Goal: Information Seeking & Learning: Compare options

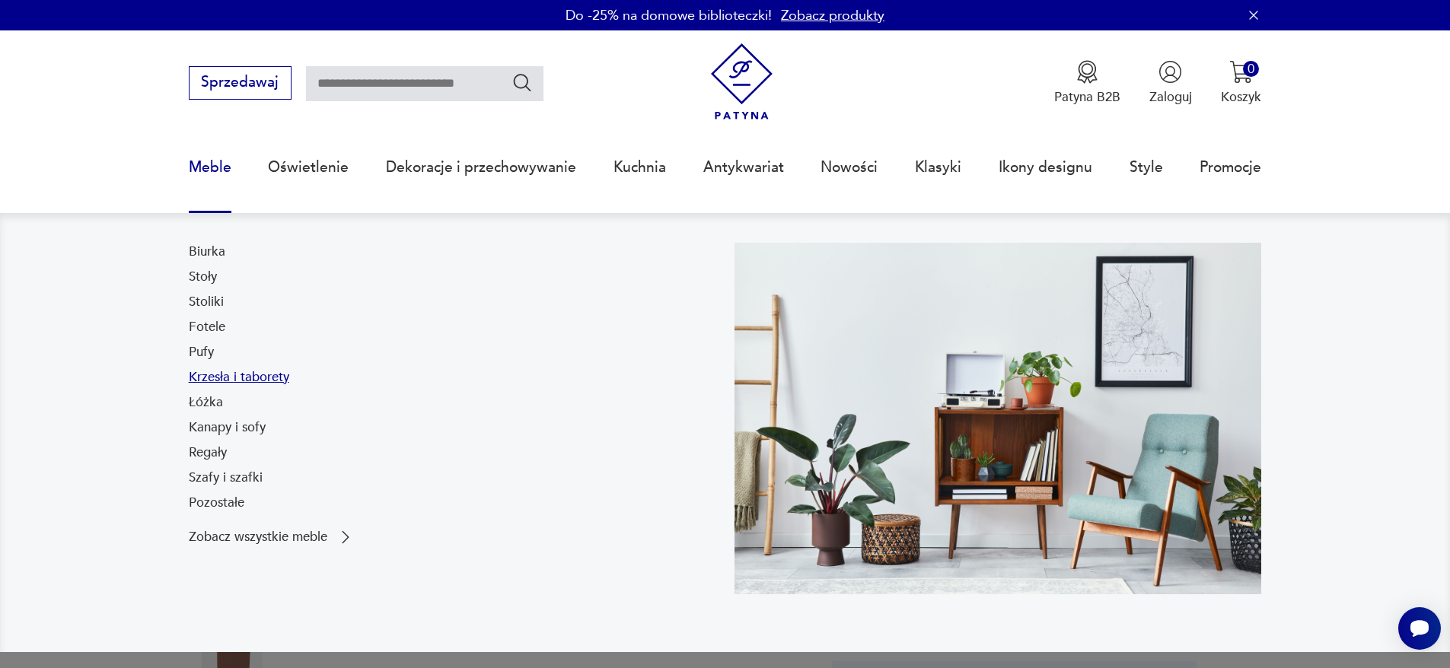
click at [201, 374] on link "Krzesła i taborety" at bounding box center [239, 377] width 100 height 18
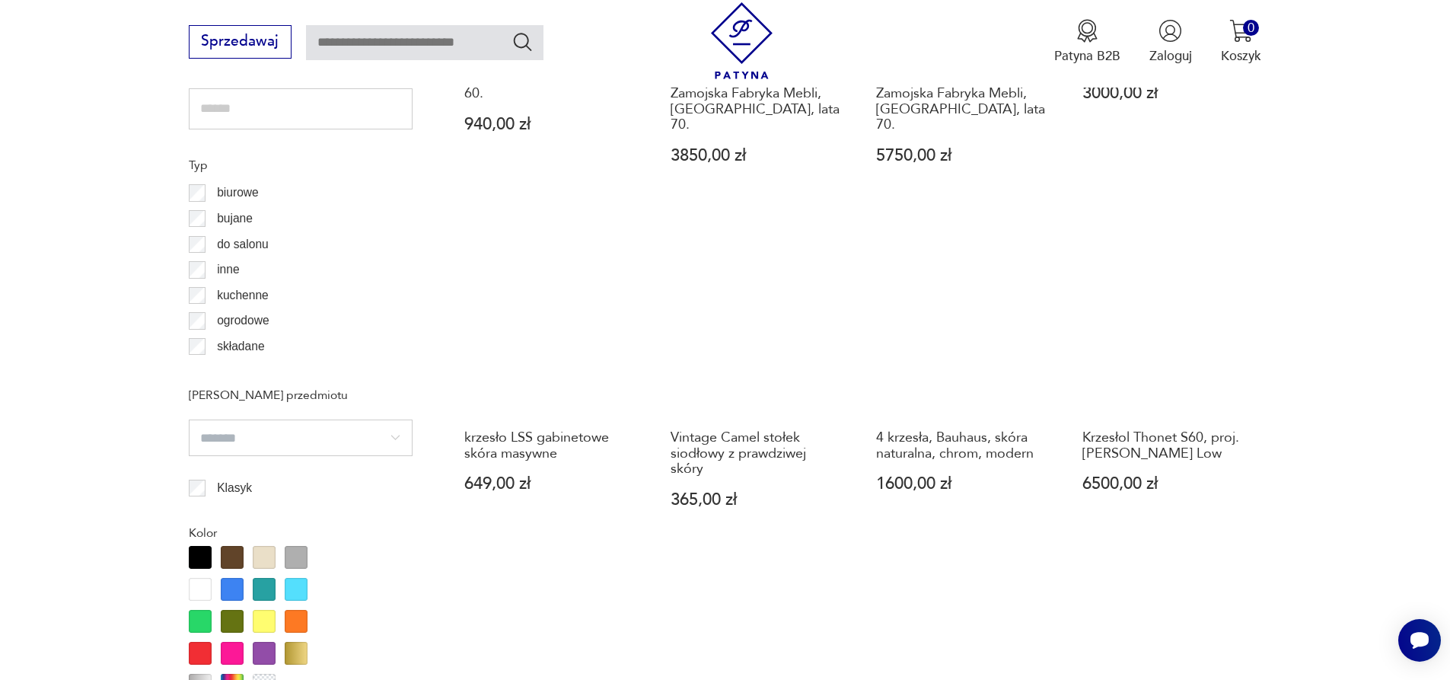
scroll to position [1924, 0]
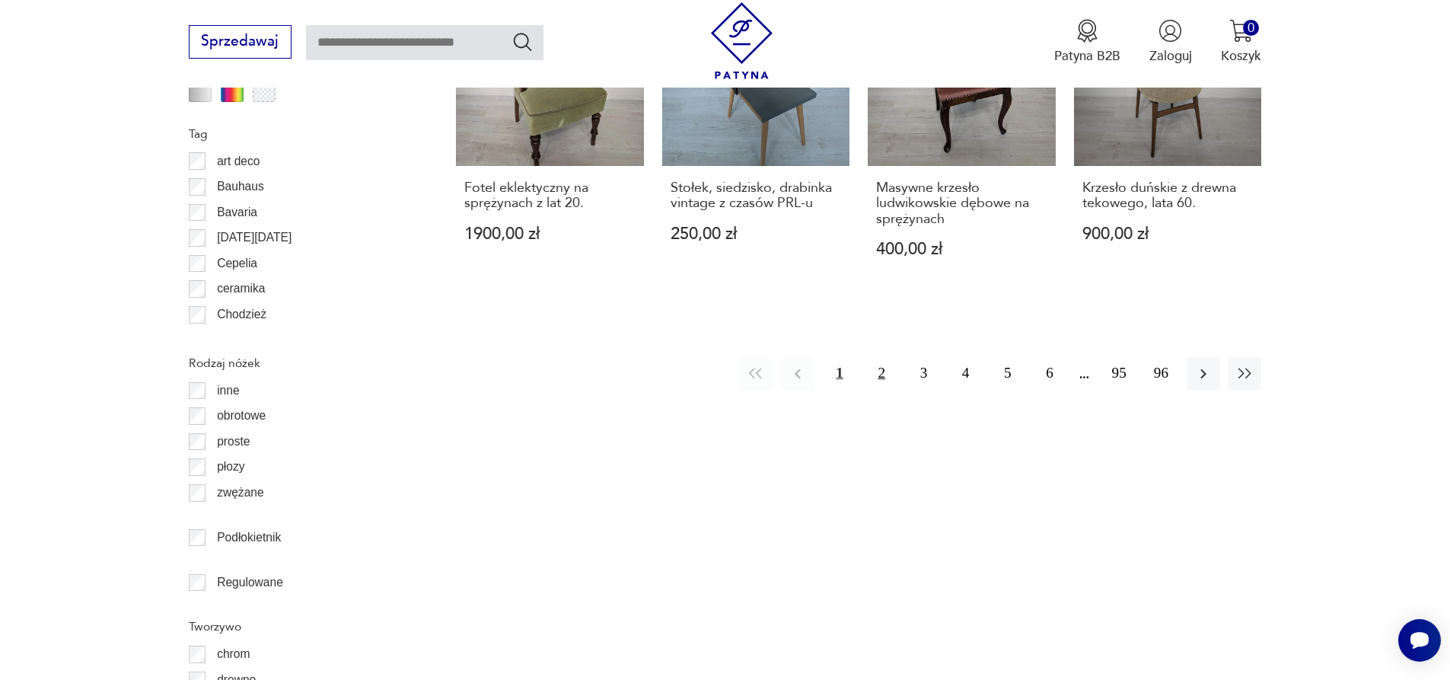
click at [883, 357] on button "2" at bounding box center [881, 373] width 33 height 33
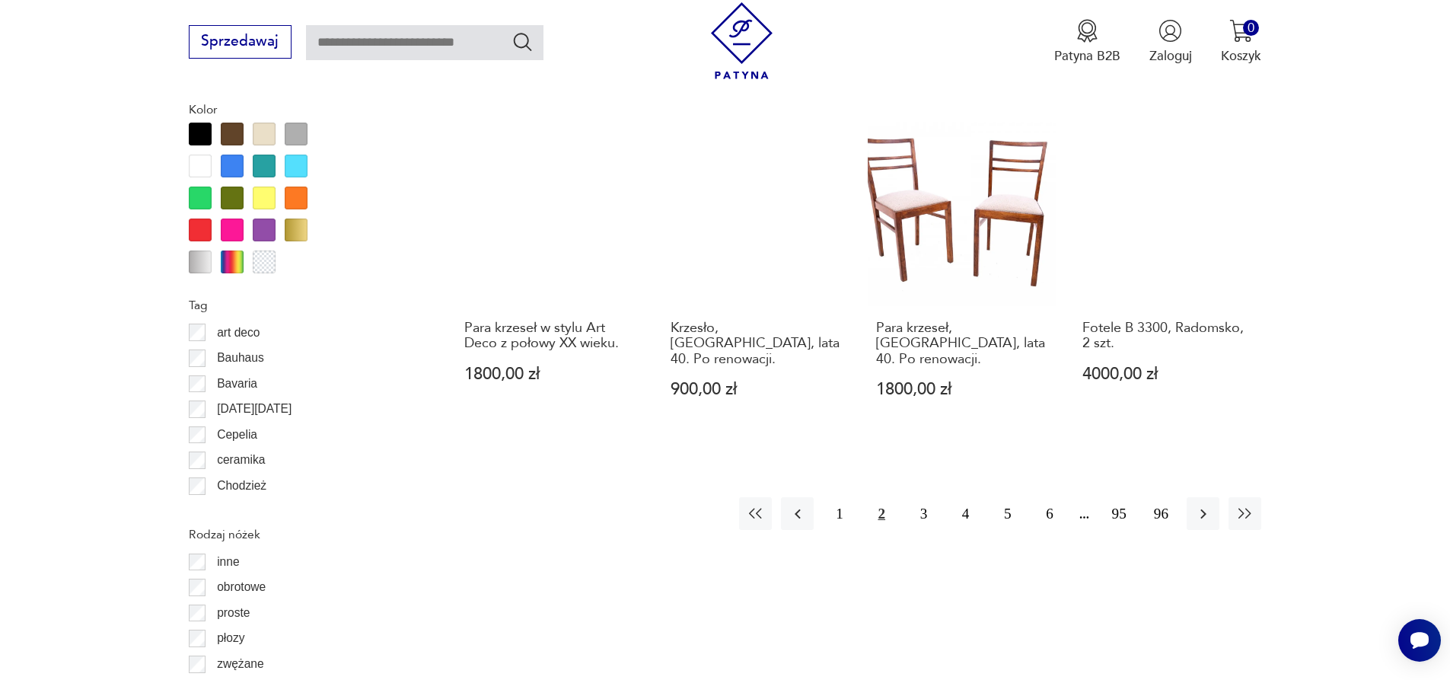
scroll to position [1726, 0]
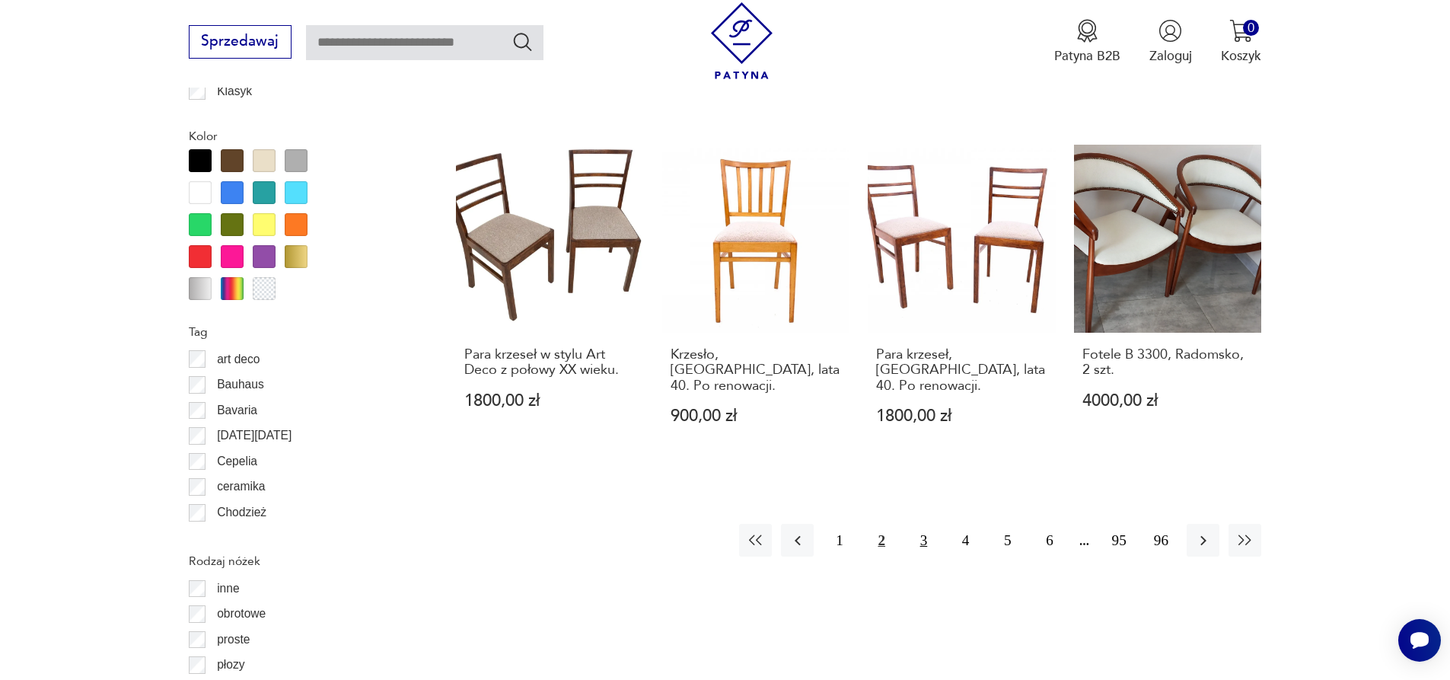
click at [916, 524] on button "3" at bounding box center [923, 540] width 33 height 33
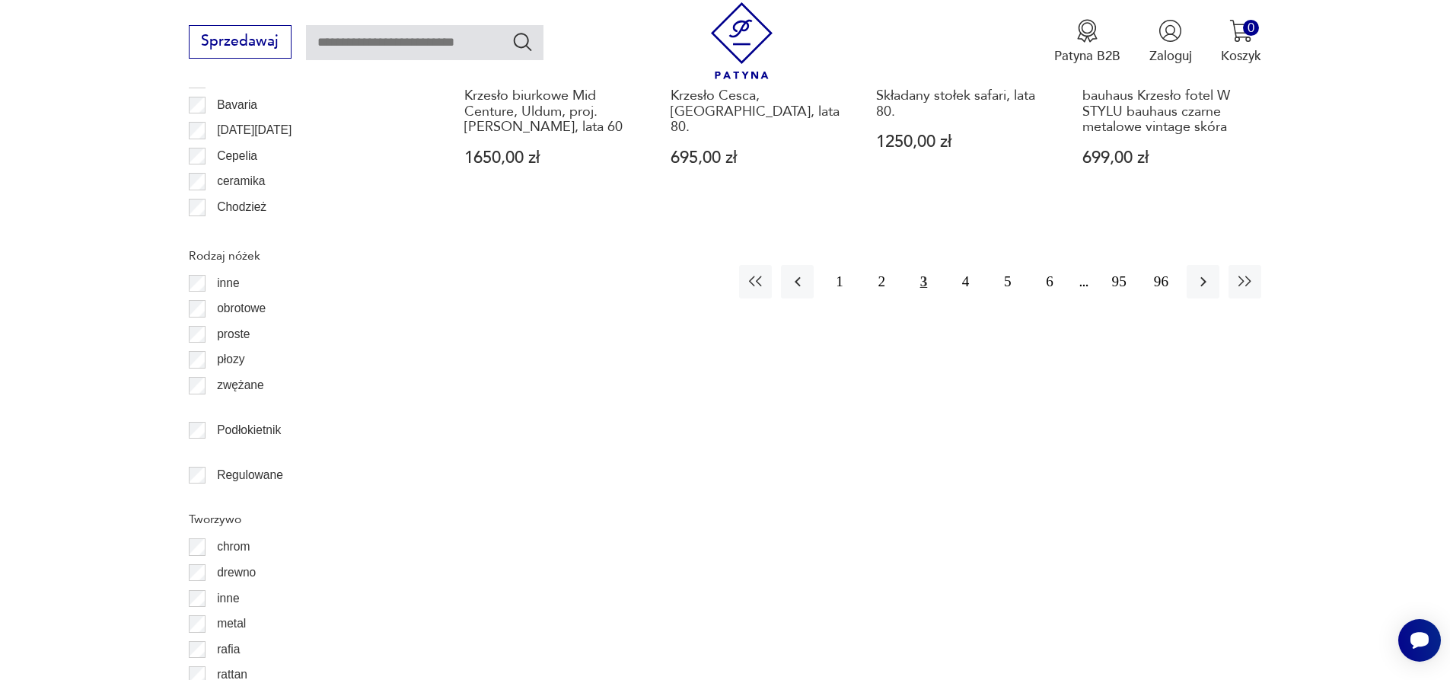
scroll to position [2061, 0]
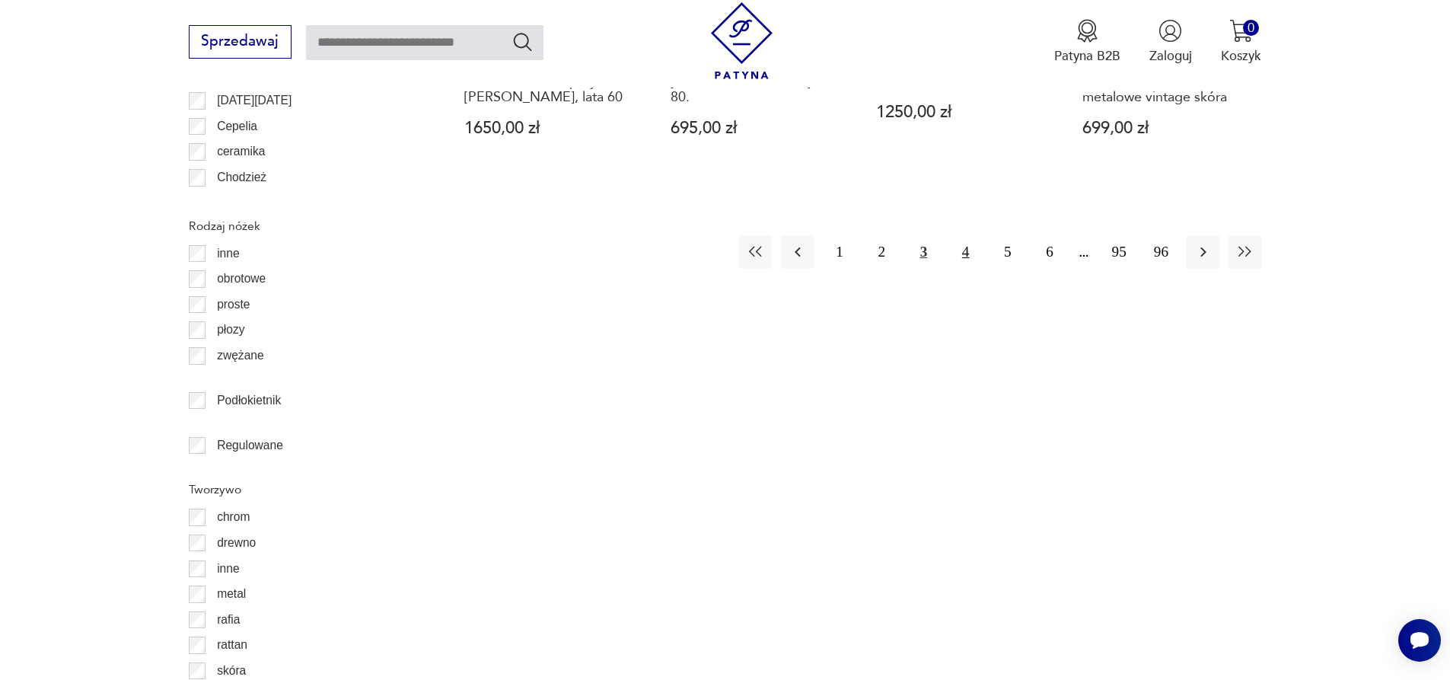
click at [963, 235] on button "4" at bounding box center [965, 251] width 33 height 33
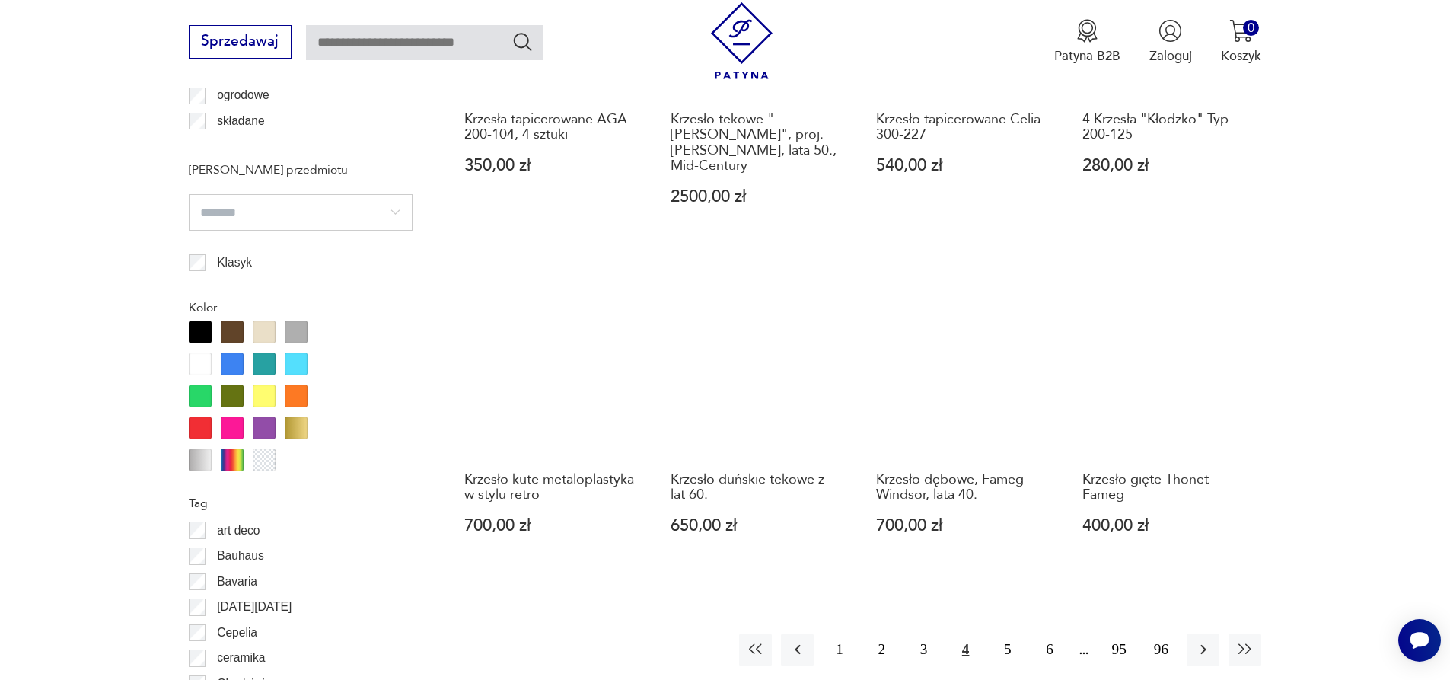
scroll to position [1604, 0]
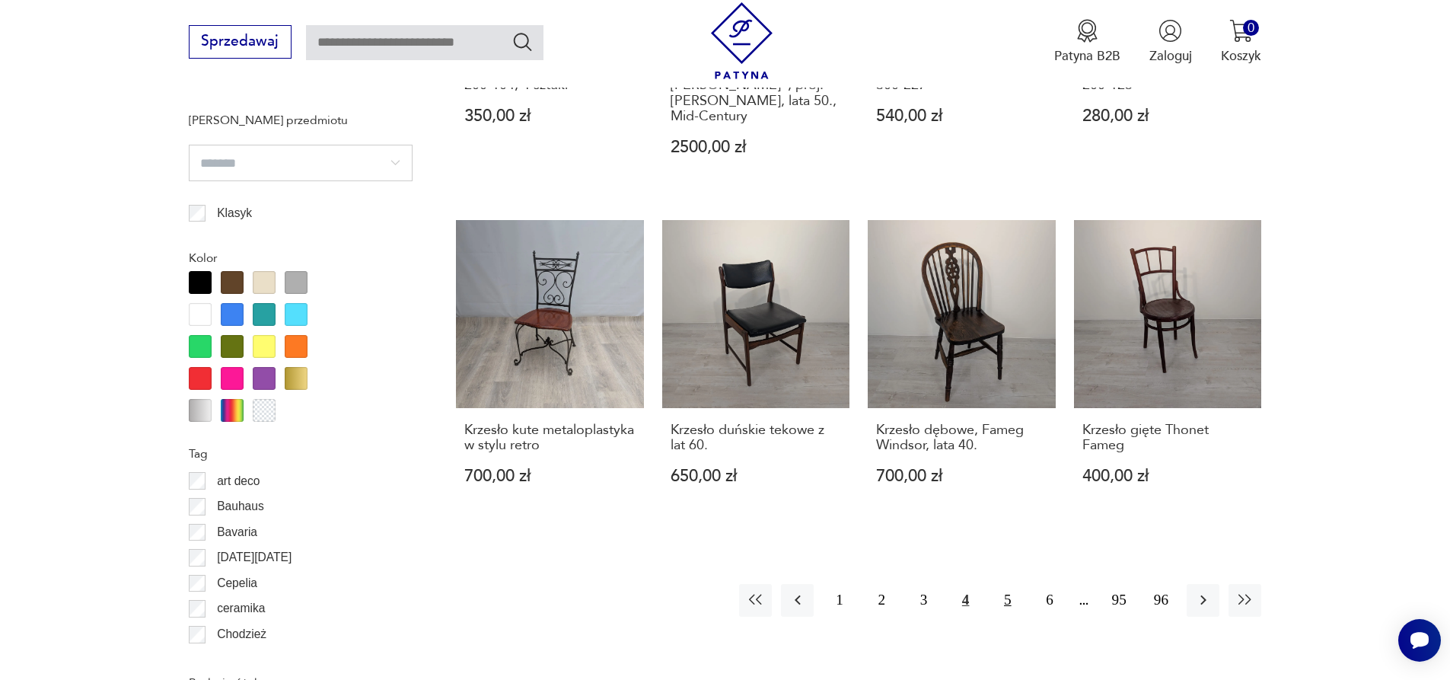
click at [1010, 592] on button "5" at bounding box center [1007, 600] width 33 height 33
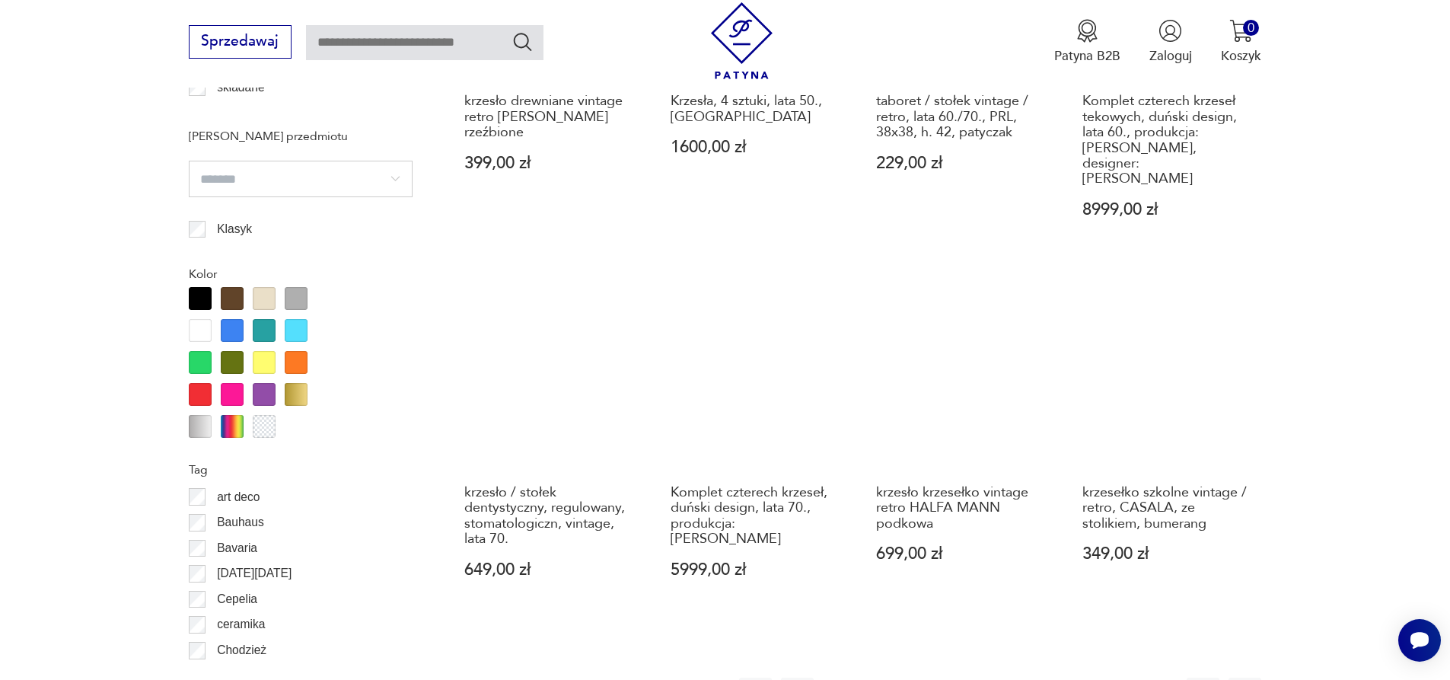
scroll to position [1619, 0]
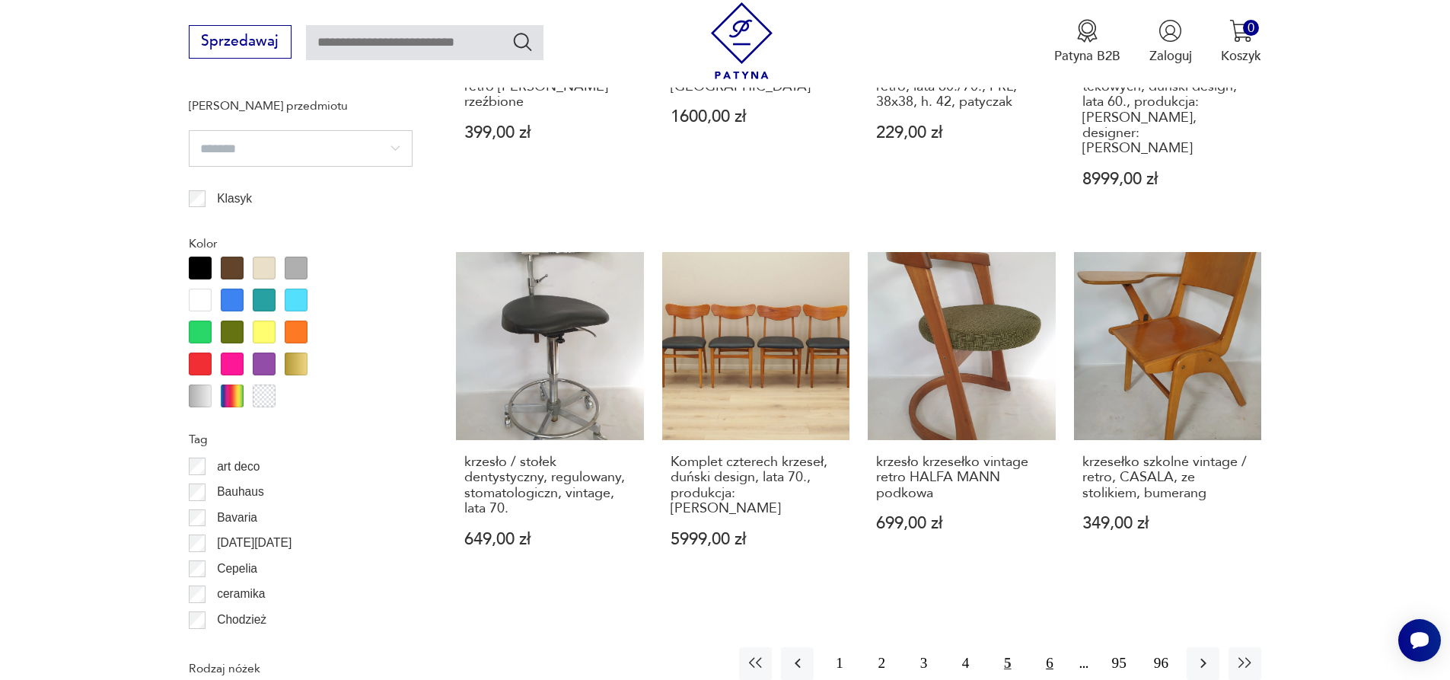
click at [1050, 647] on button "6" at bounding box center [1049, 663] width 33 height 33
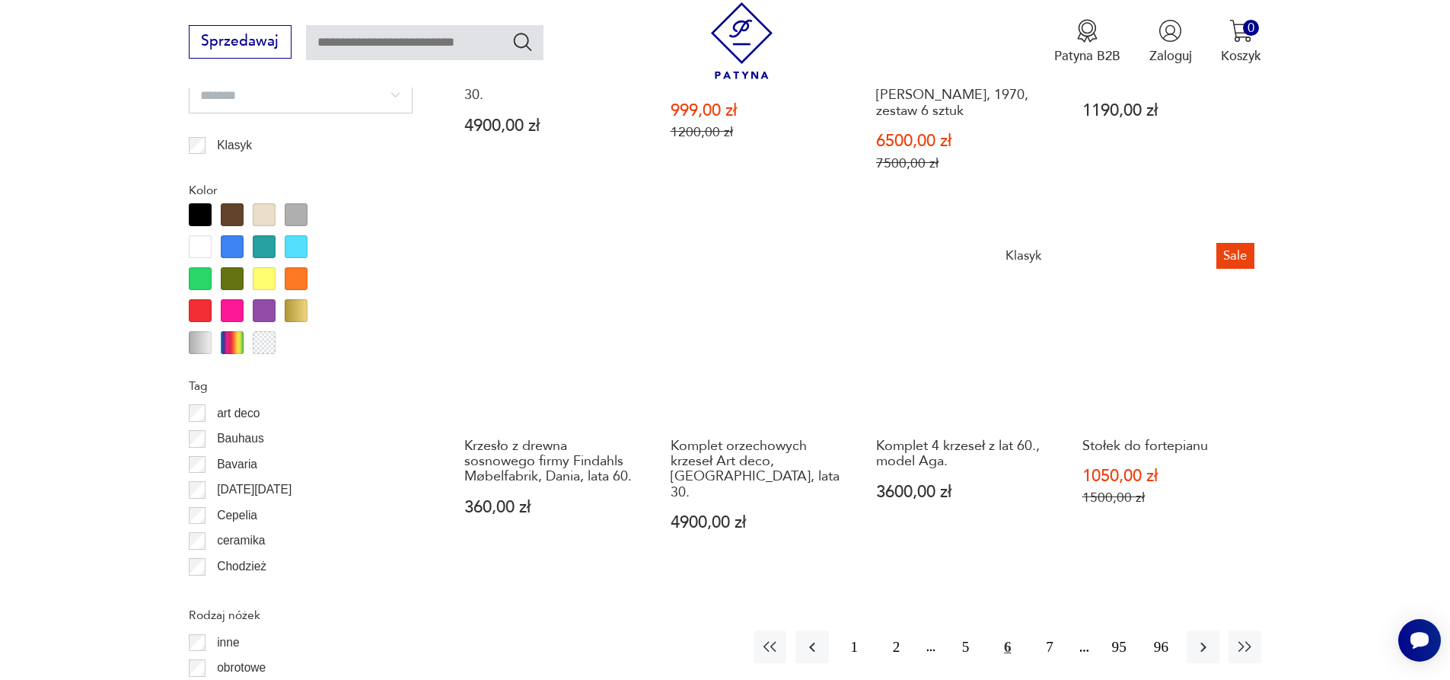
scroll to position [1725, 0]
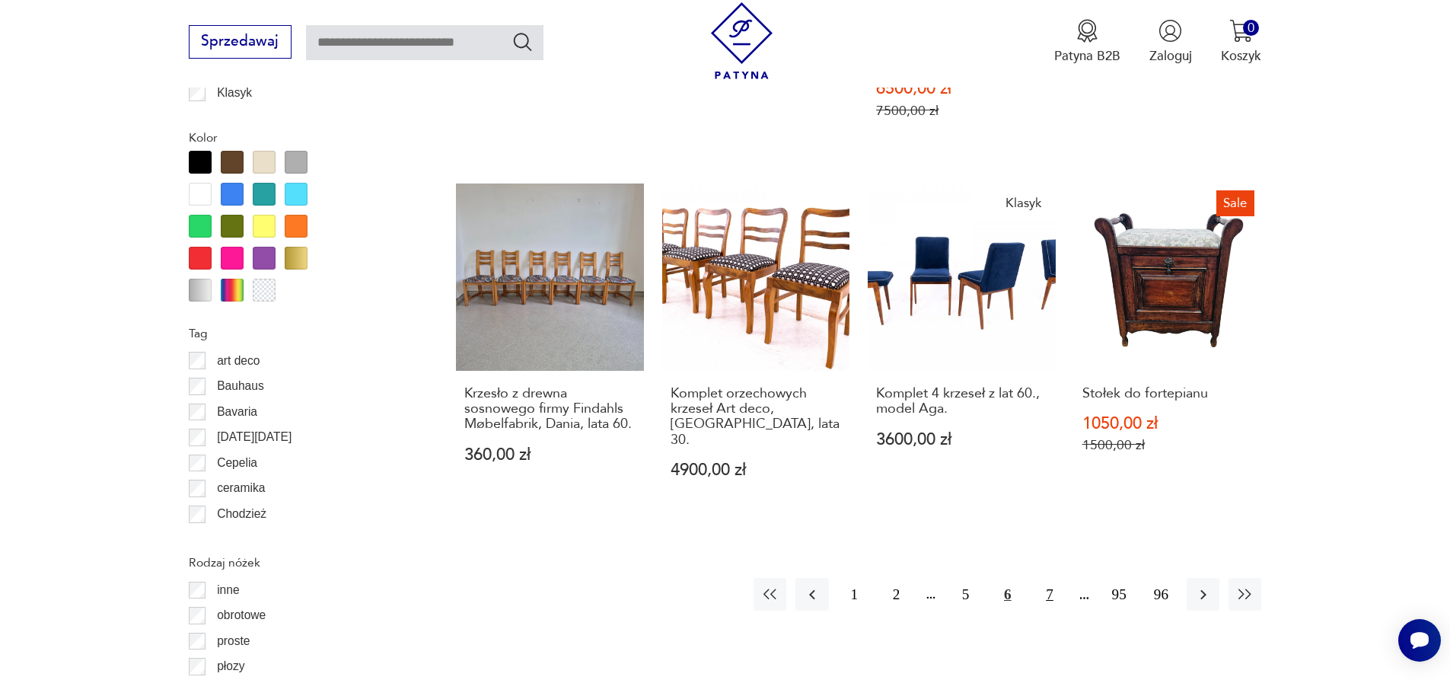
click at [1047, 578] on button "7" at bounding box center [1049, 594] width 33 height 33
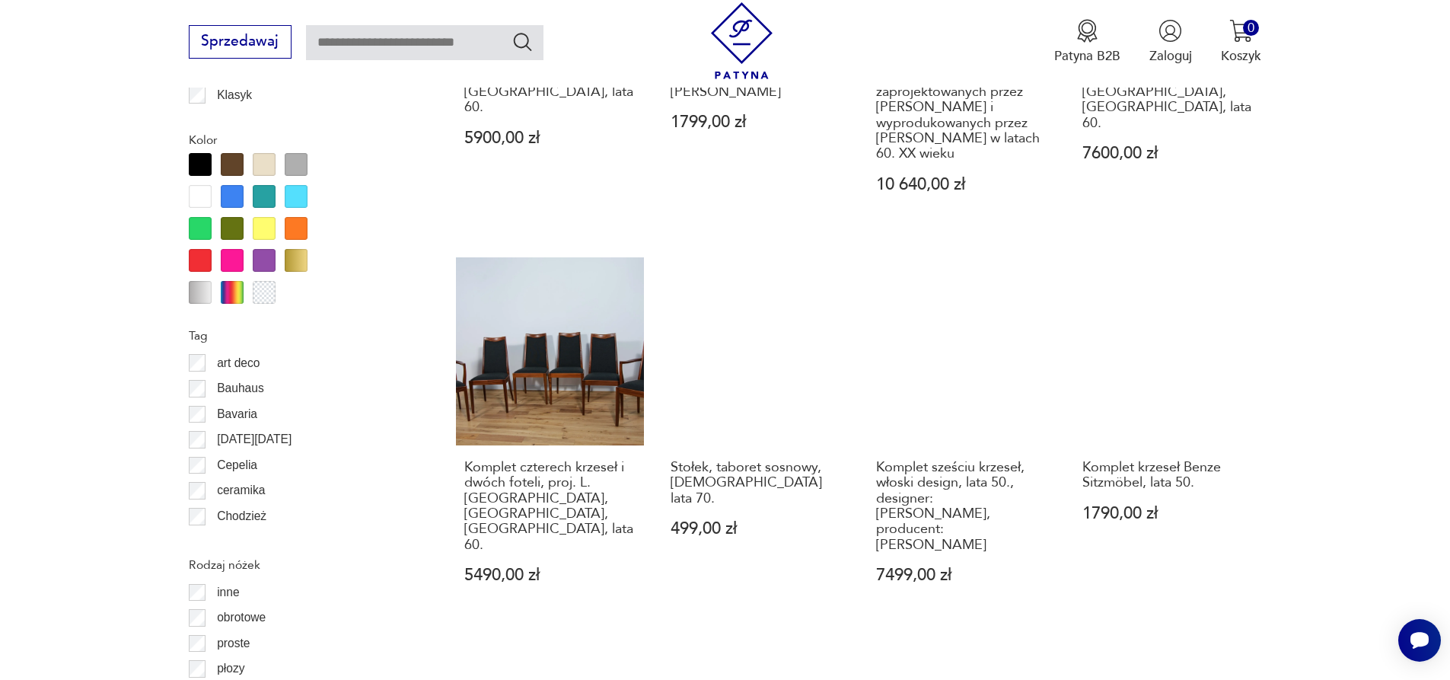
scroll to position [1696, 0]
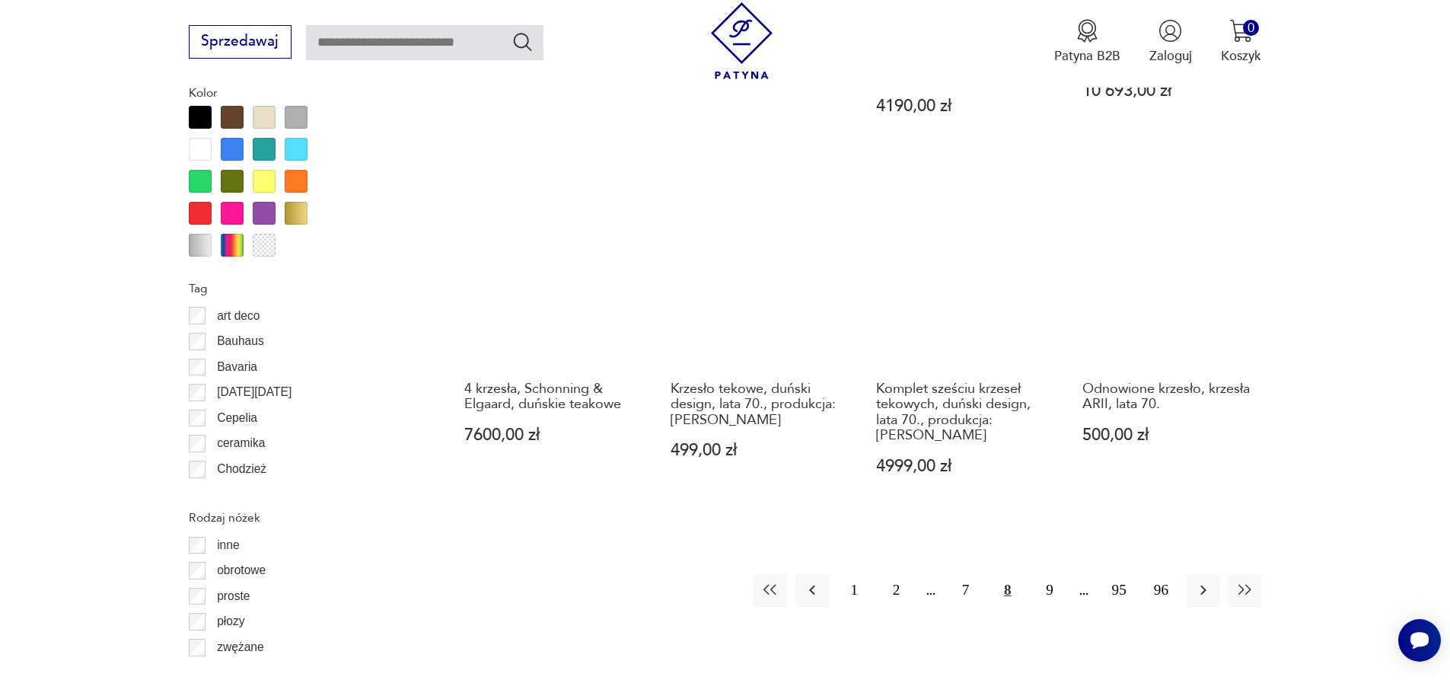
scroll to position [1771, 0]
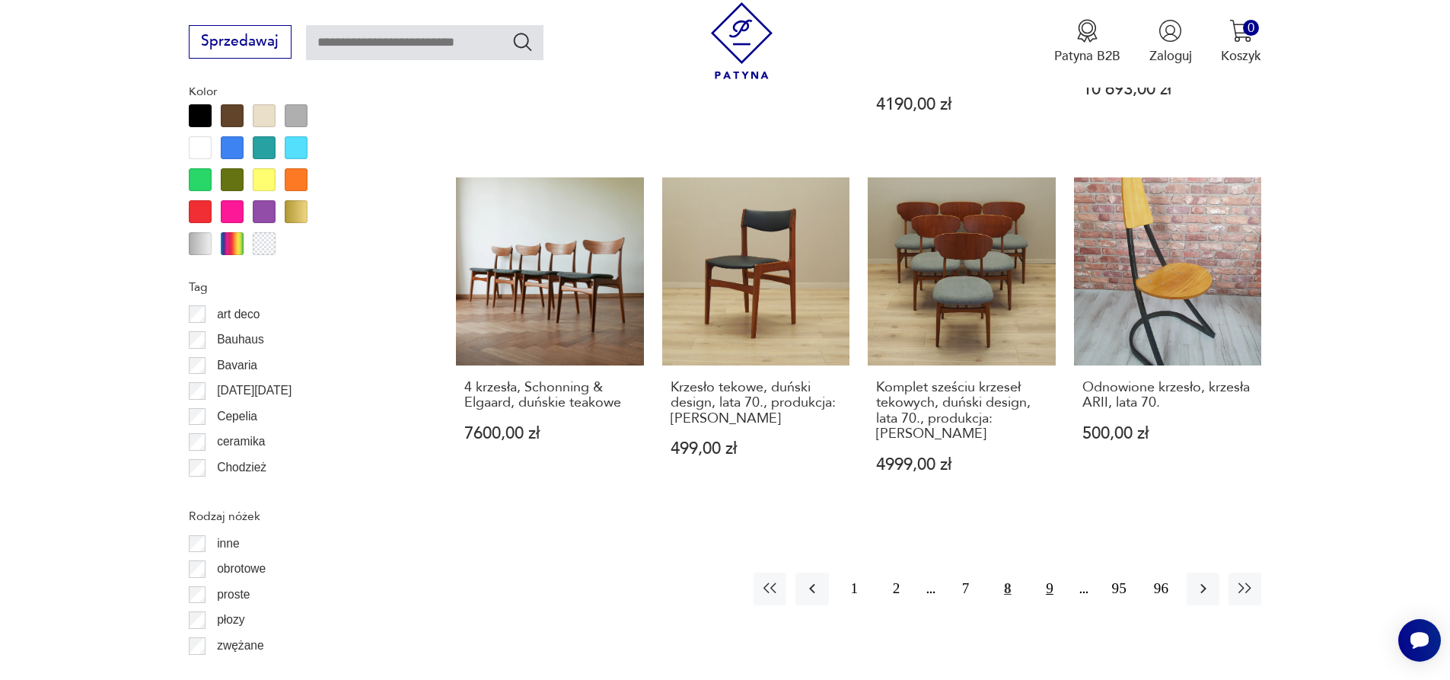
click at [1053, 572] on button "9" at bounding box center [1049, 588] width 33 height 33
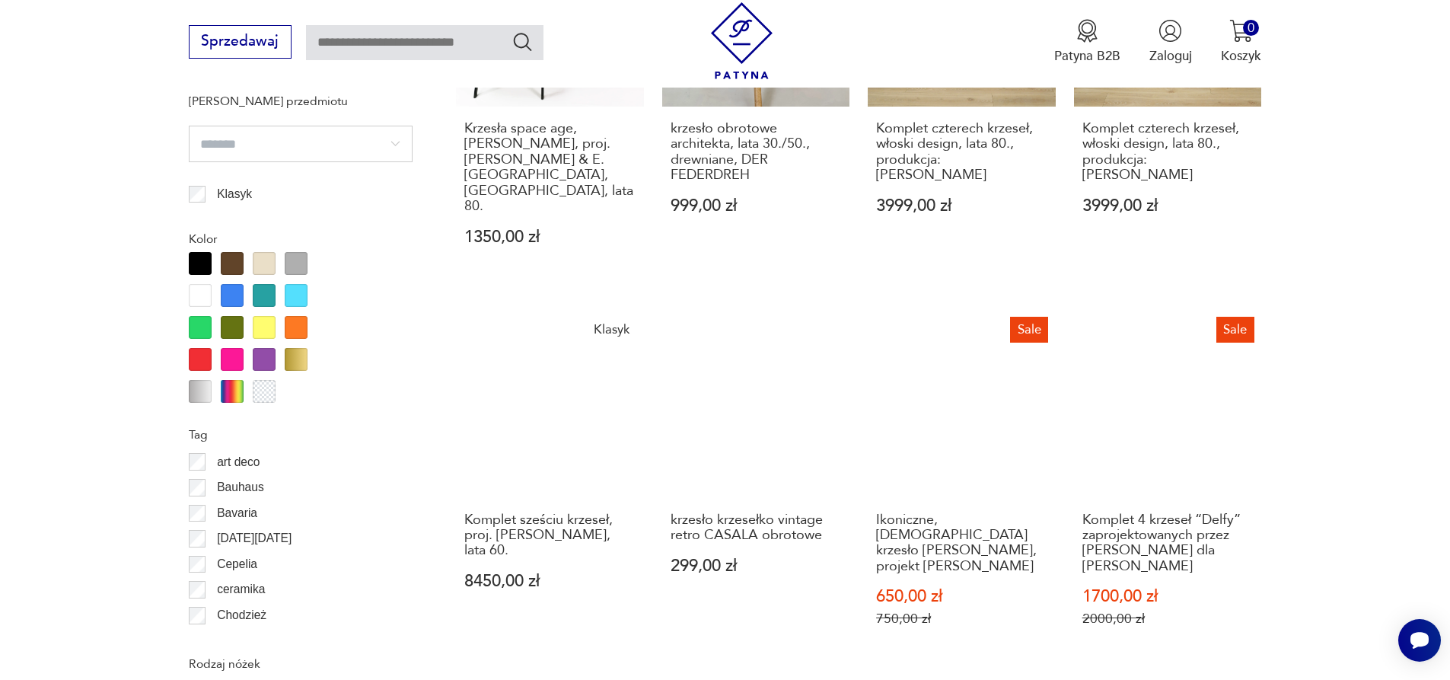
scroll to position [1680, 0]
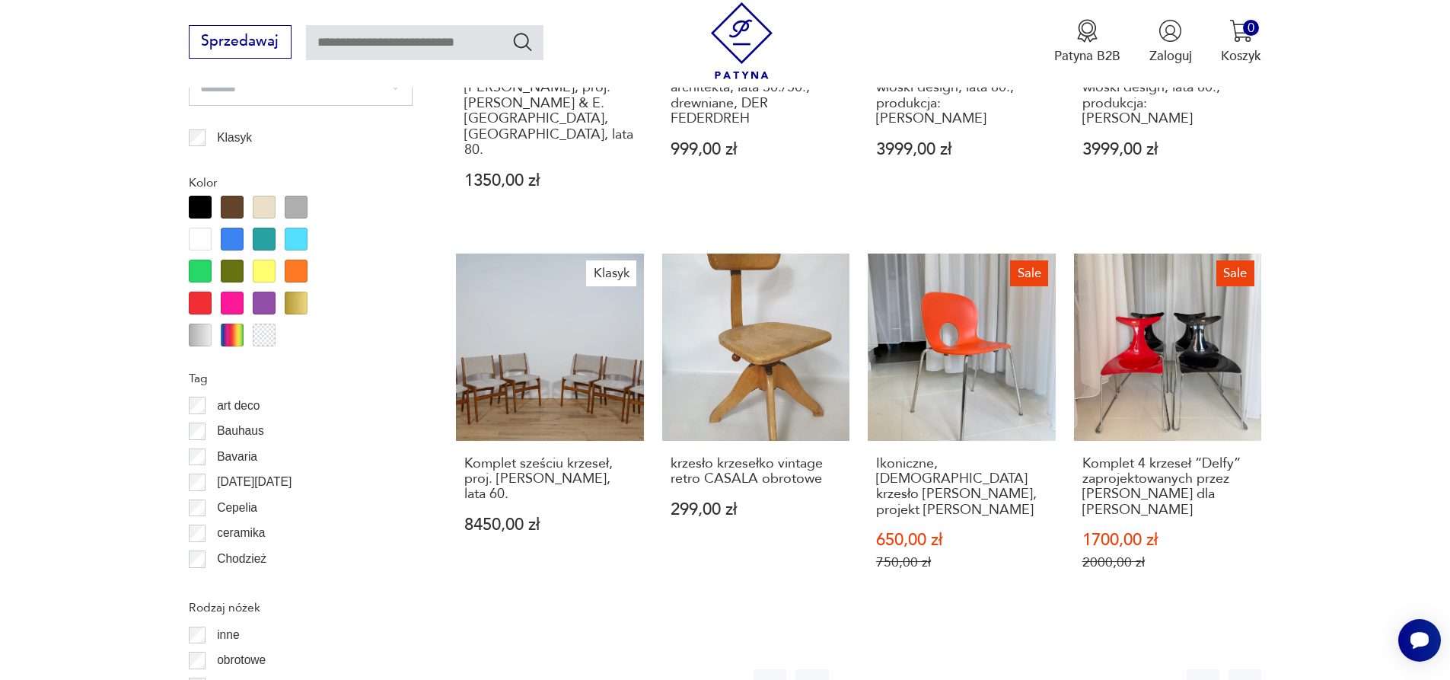
click at [1044, 669] on button "10" at bounding box center [1049, 685] width 33 height 33
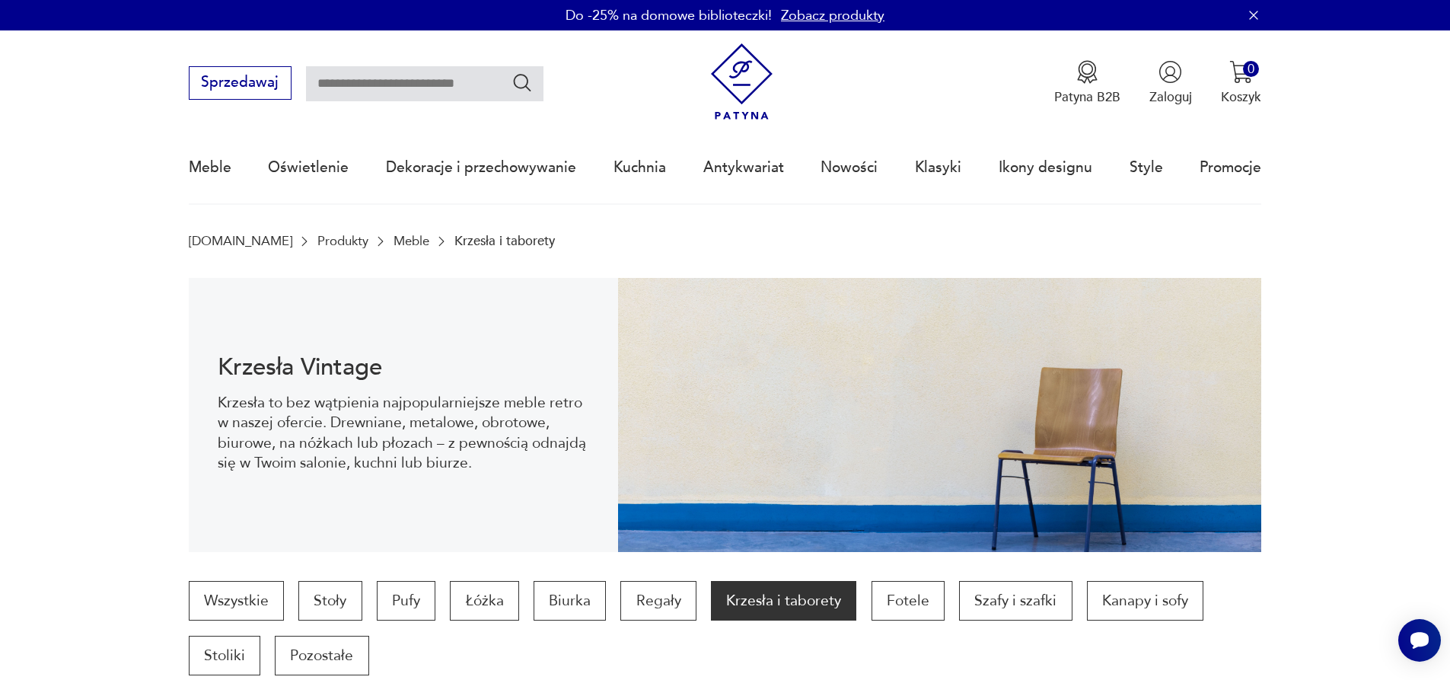
click at [461, 91] on input "text" at bounding box center [424, 83] width 237 height 35
type input "**********"
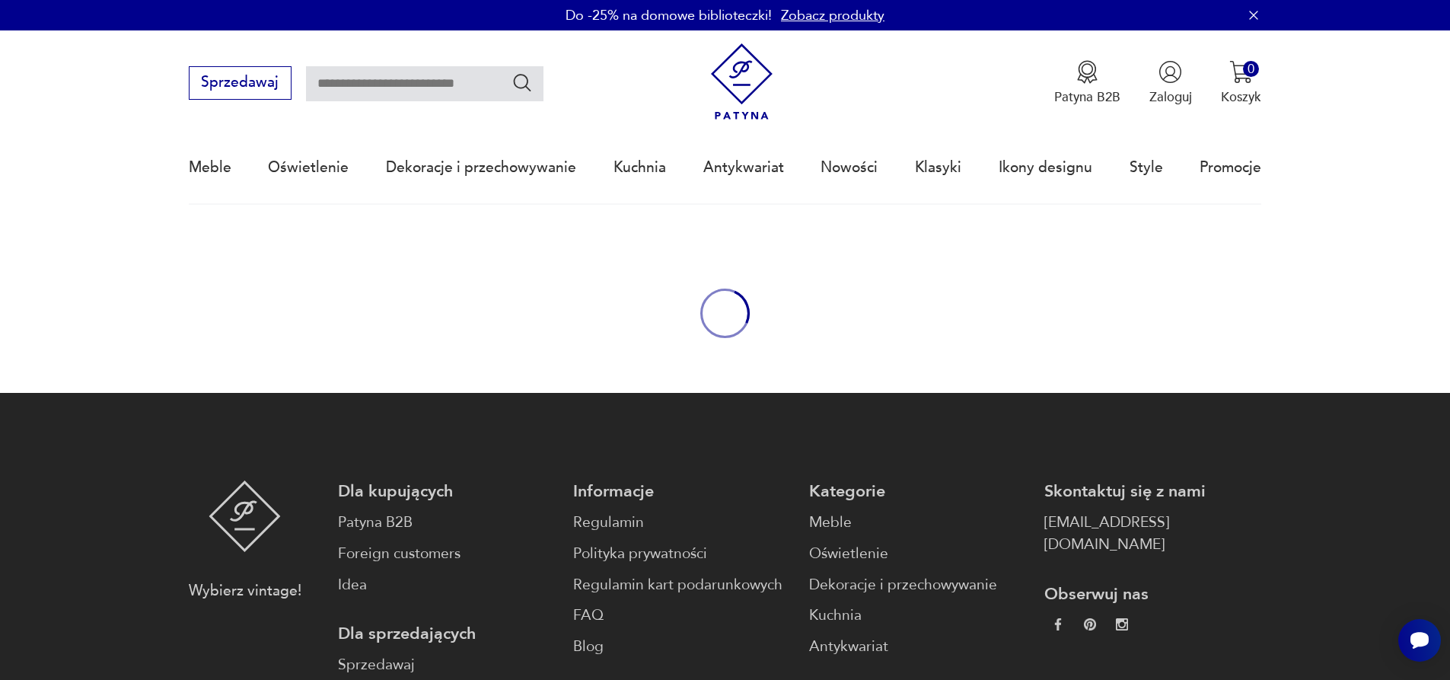
type input "**********"
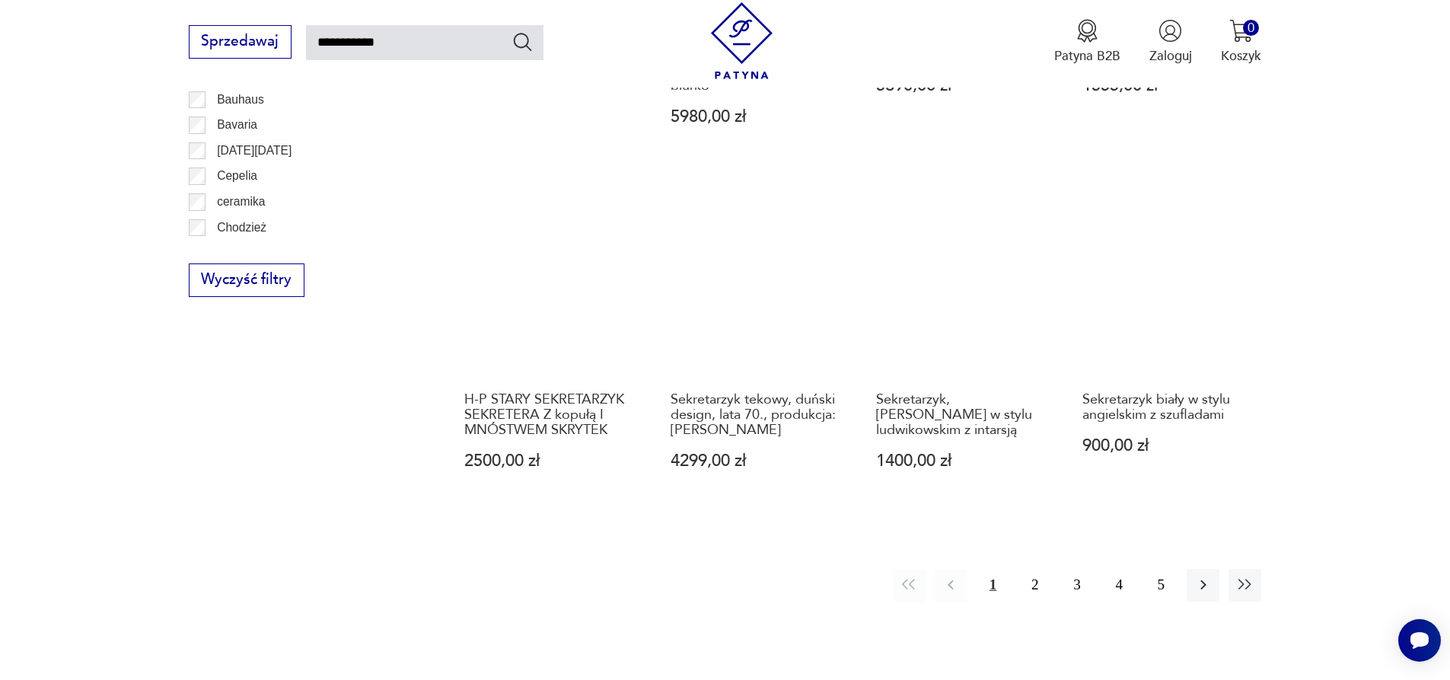
scroll to position [1324, 0]
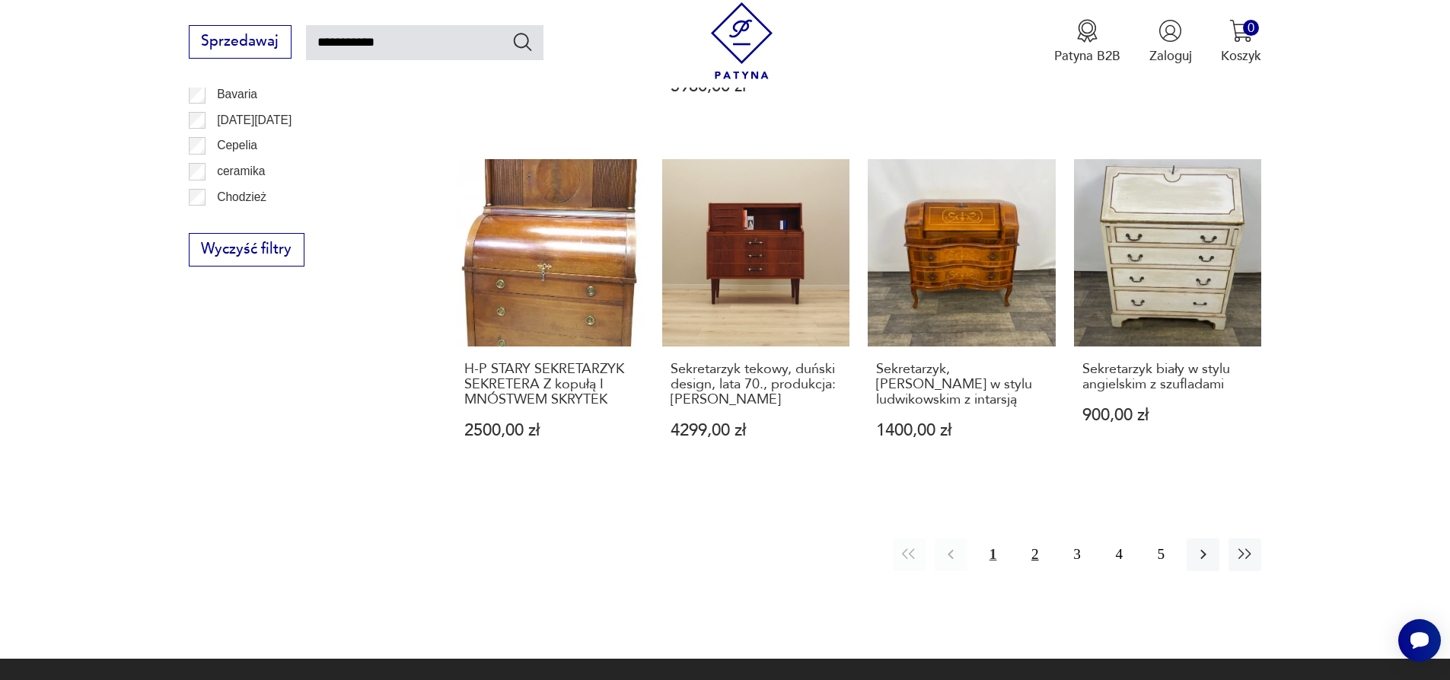
click at [1028, 543] on button "2" at bounding box center [1034, 554] width 33 height 33
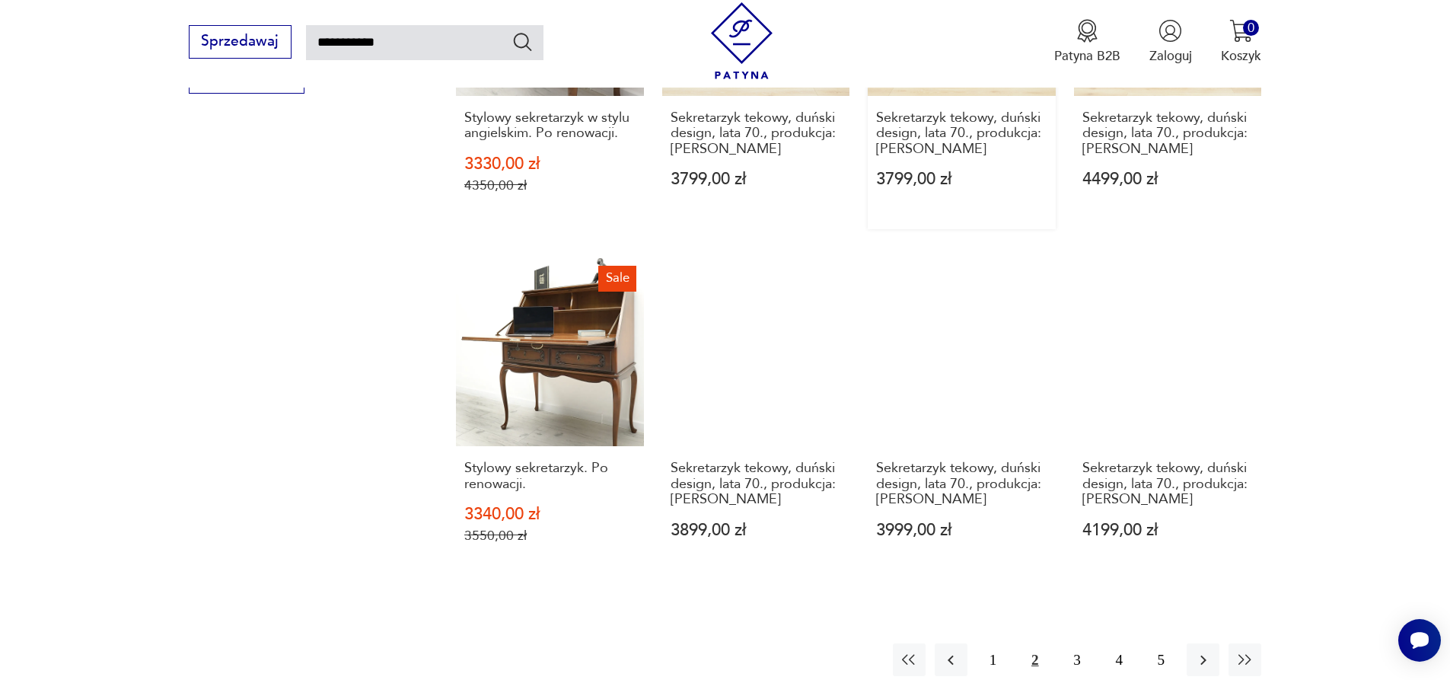
scroll to position [1214, 0]
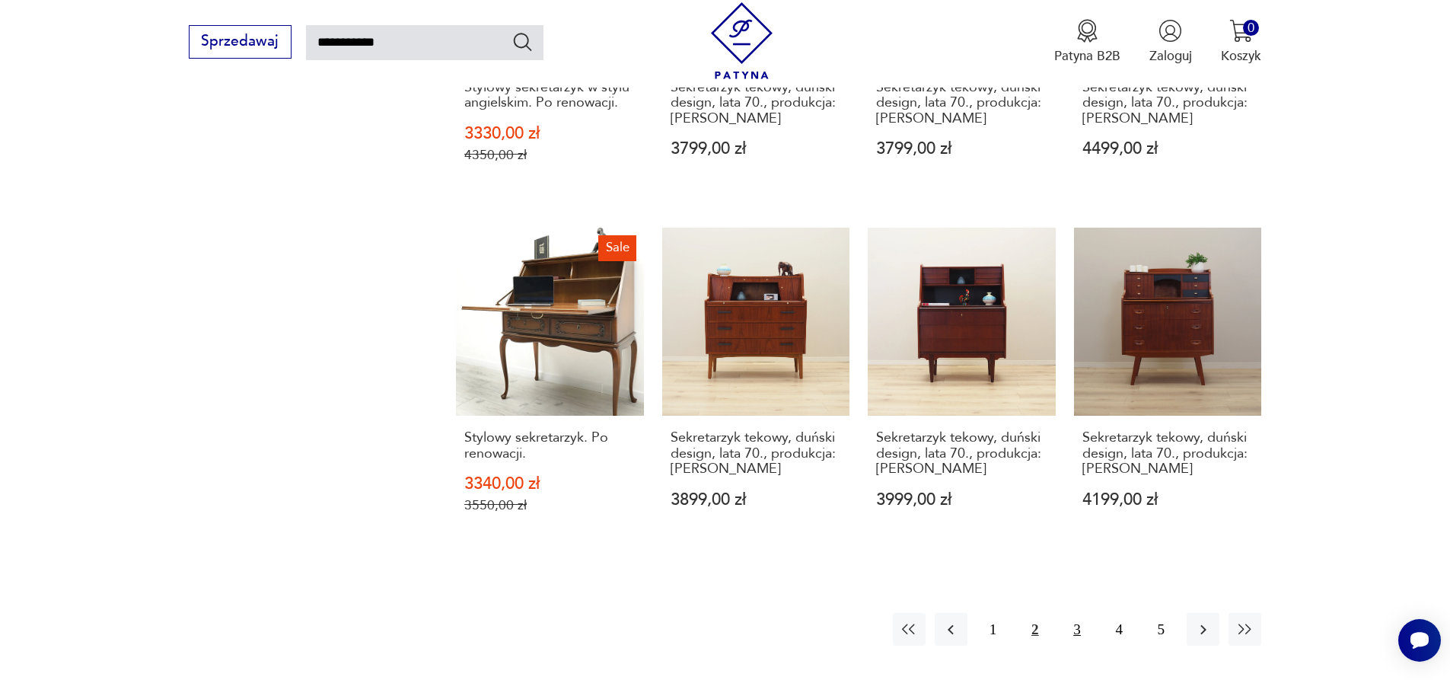
click at [1076, 613] on button "3" at bounding box center [1076, 629] width 33 height 33
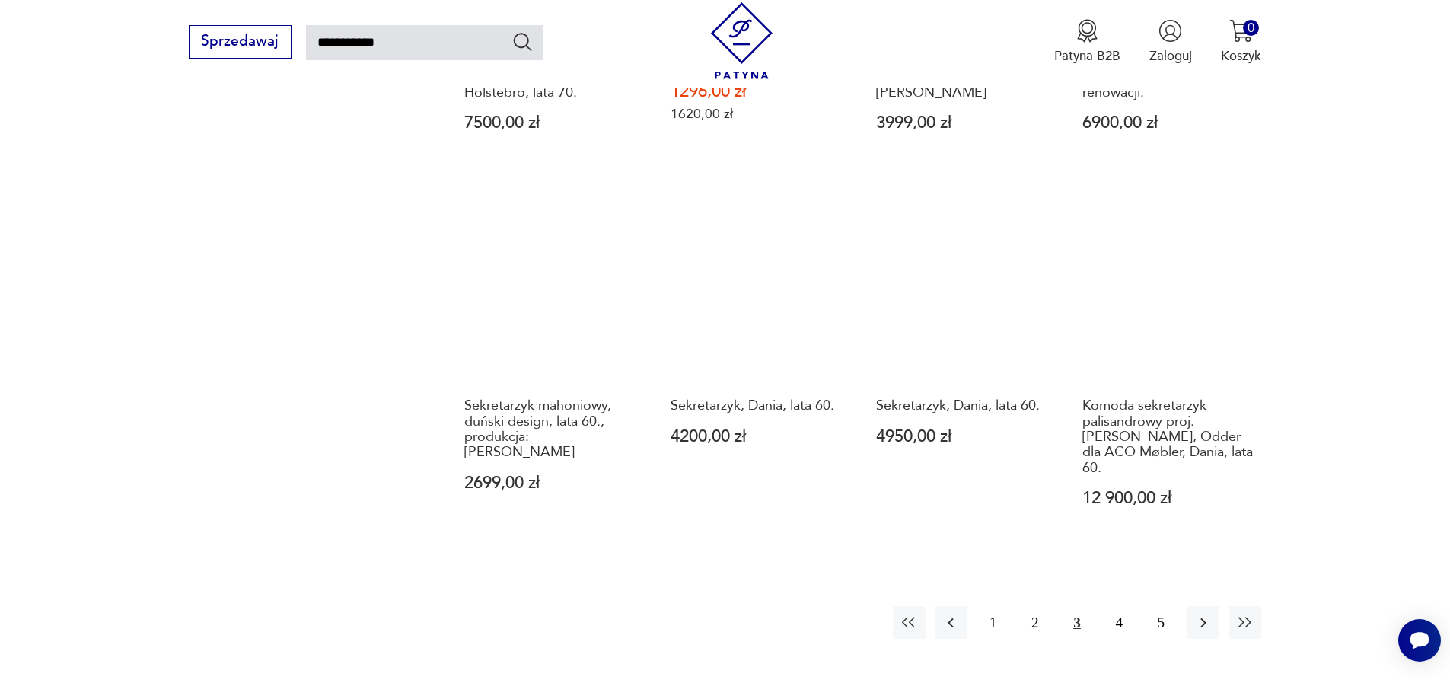
scroll to position [1275, 0]
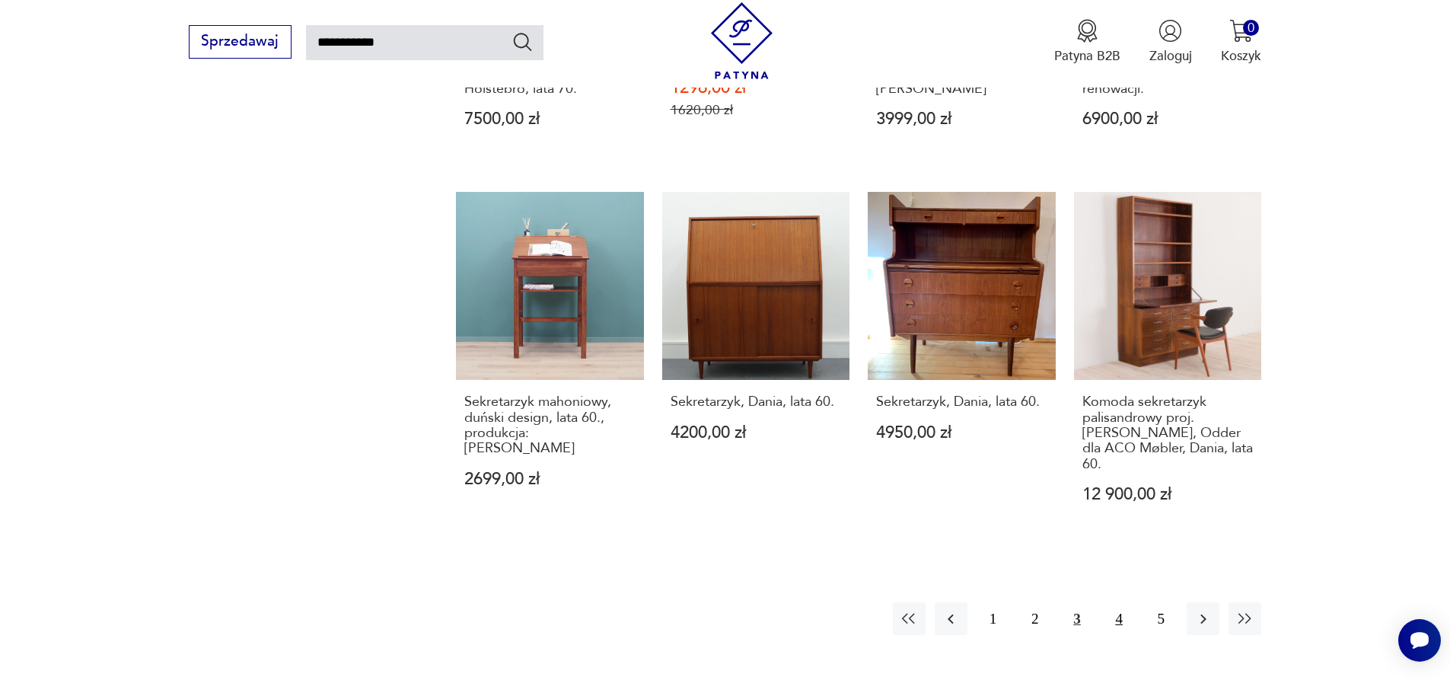
click at [1121, 602] on button "4" at bounding box center [1119, 618] width 33 height 33
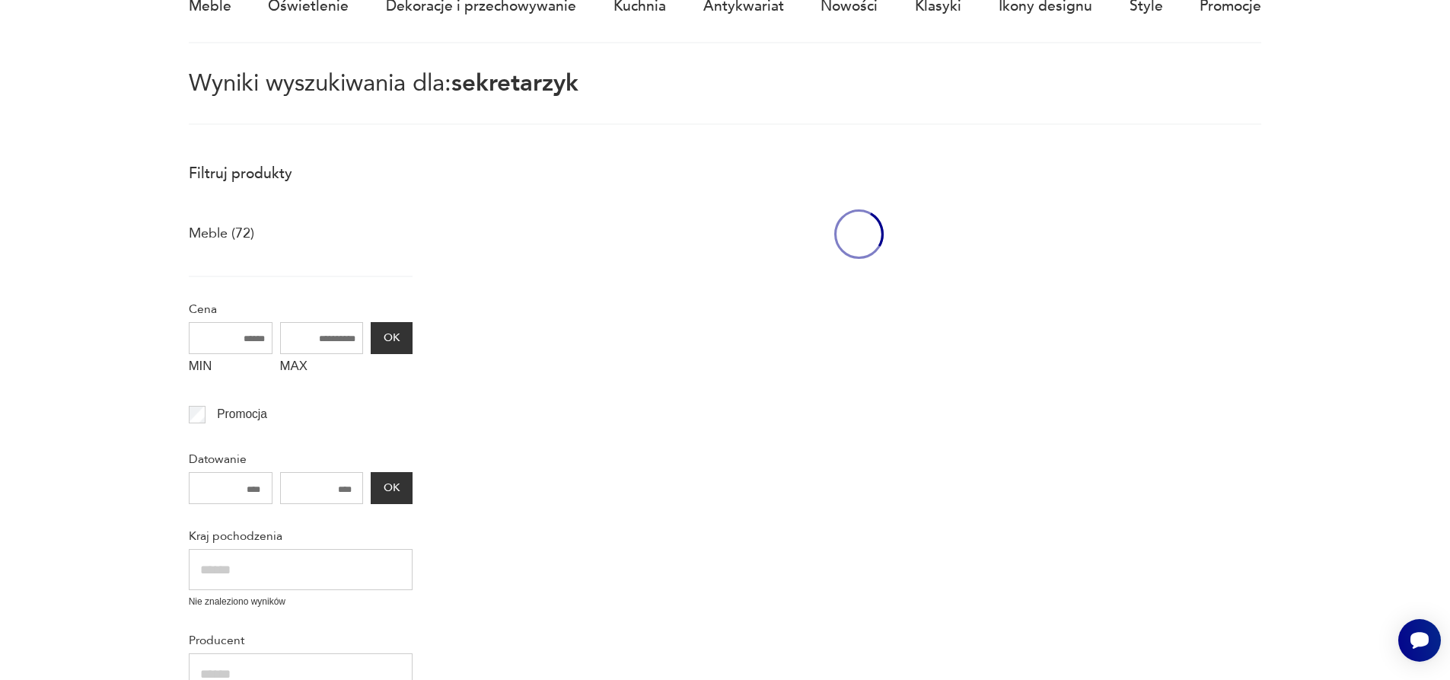
scroll to position [88, 0]
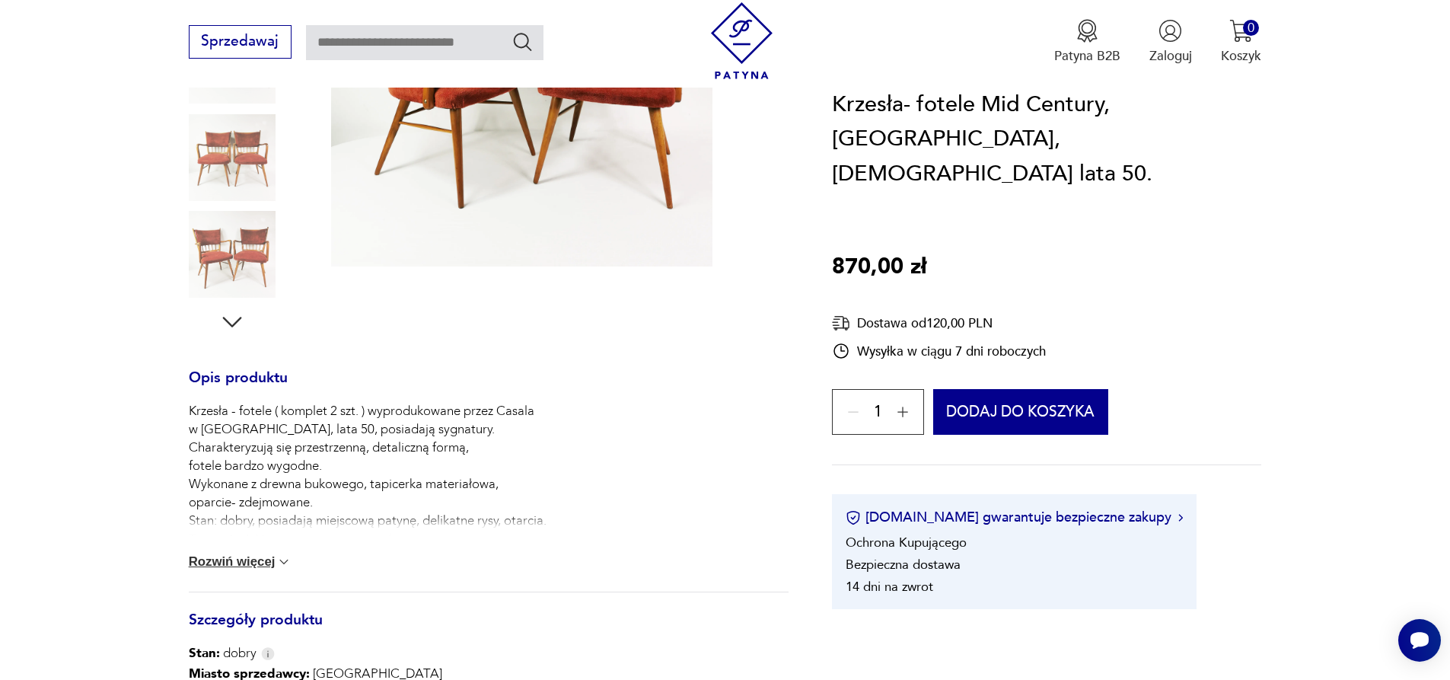
scroll to position [396, 0]
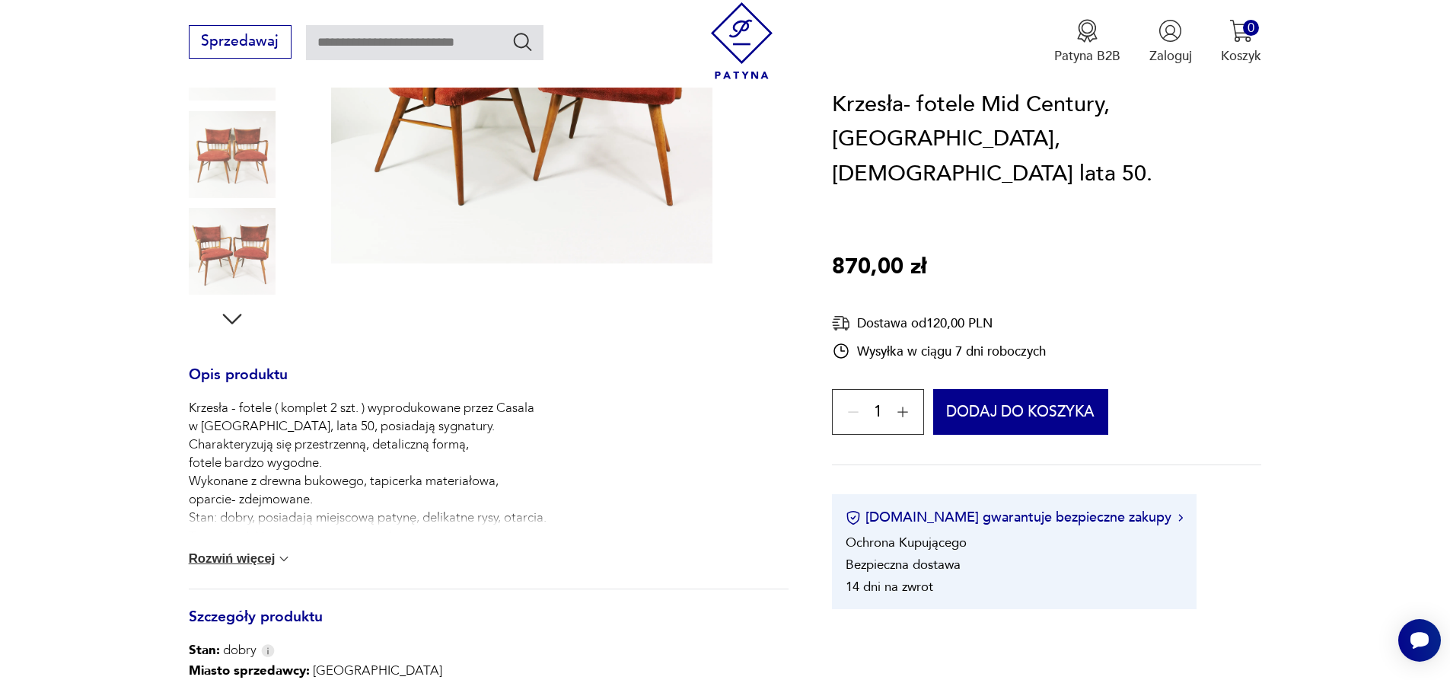
click at [280, 561] on img at bounding box center [283, 558] width 15 height 15
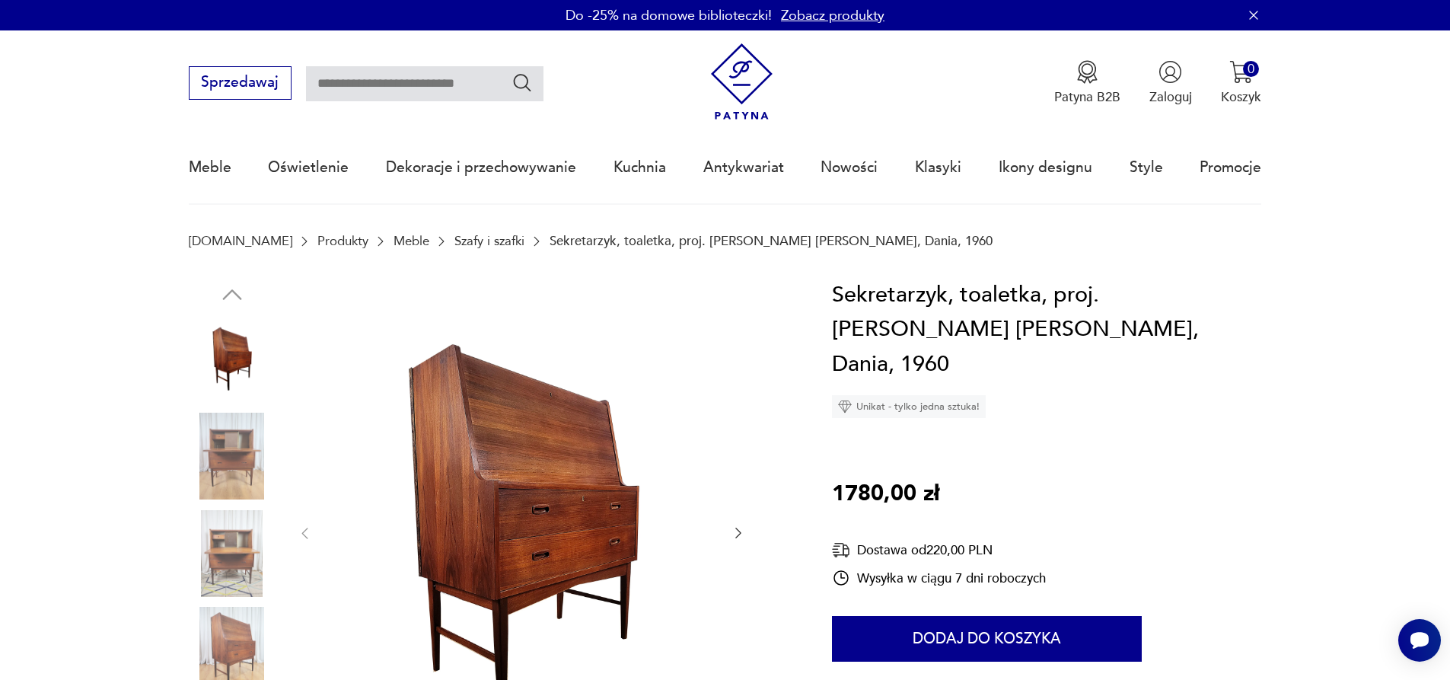
click at [731, 531] on icon "button" at bounding box center [738, 532] width 15 height 15
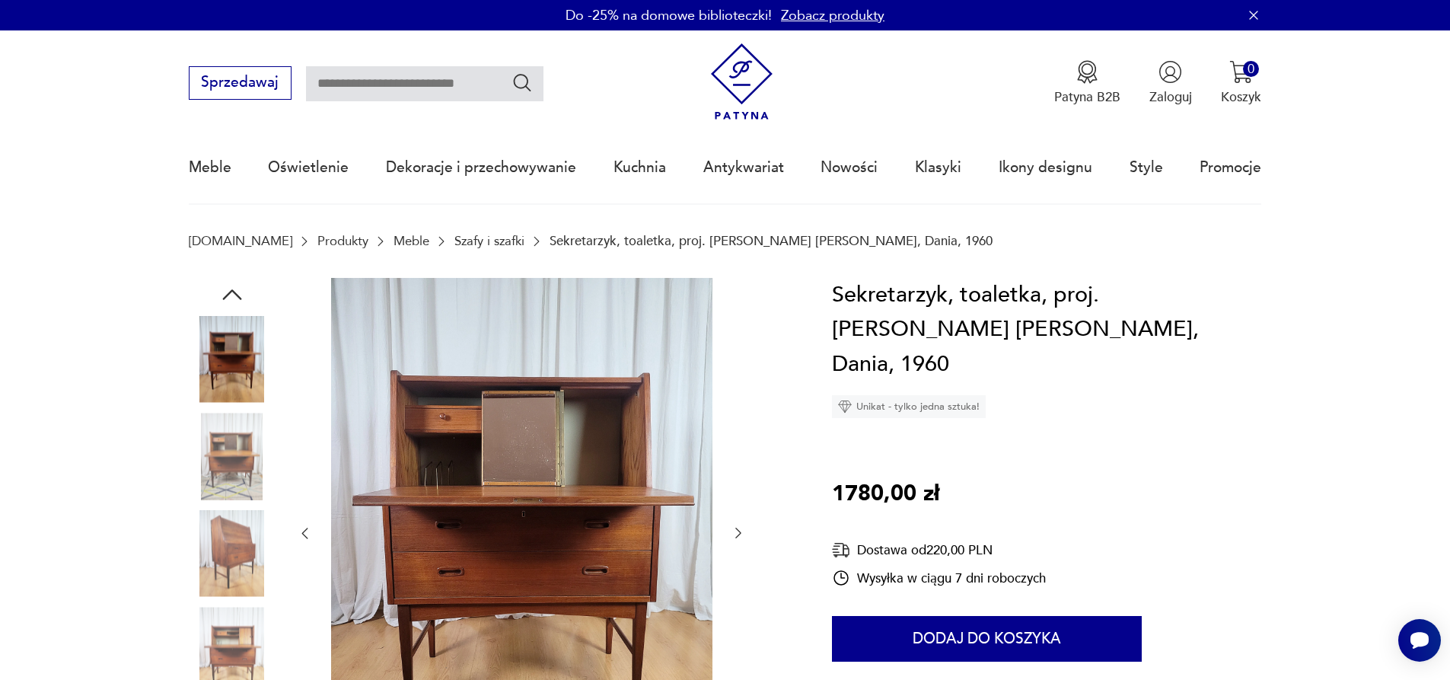
click at [731, 531] on icon "button" at bounding box center [738, 532] width 15 height 15
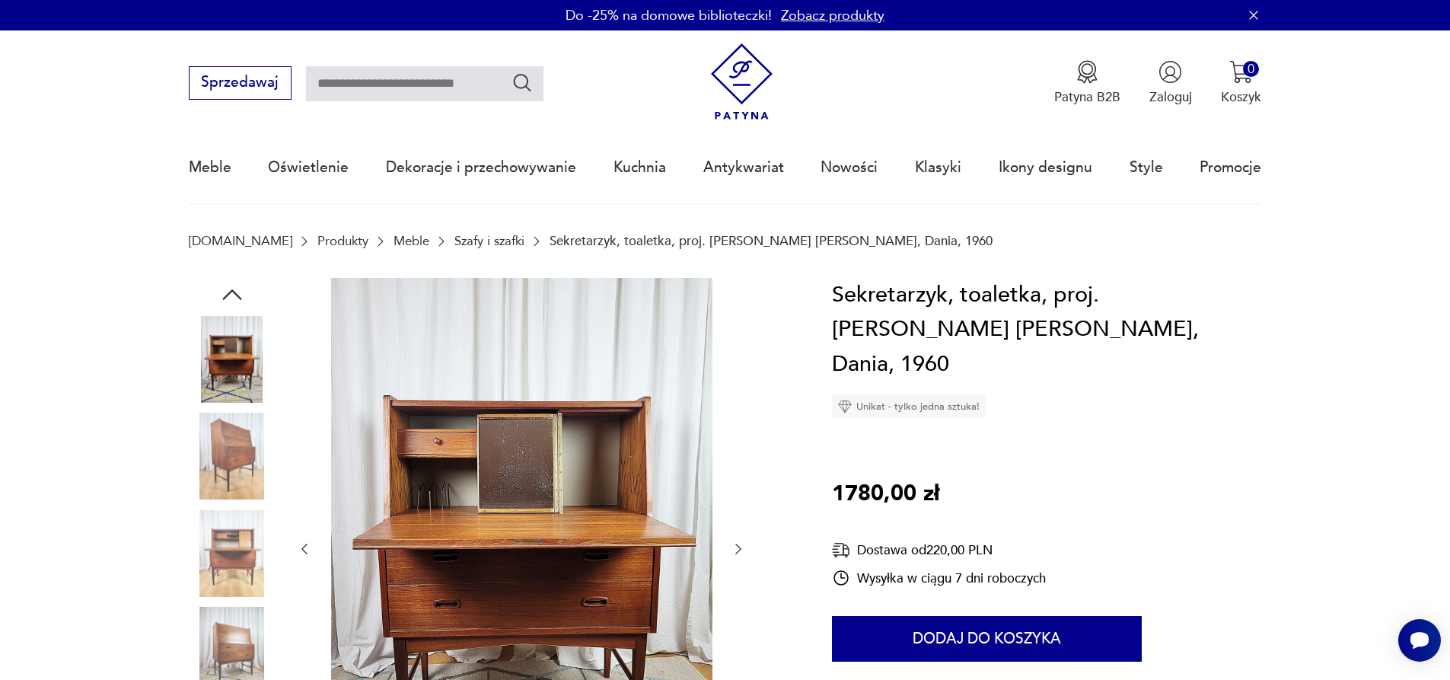
click at [731, 531] on div at bounding box center [521, 549] width 449 height 543
click at [742, 545] on icon "button" at bounding box center [738, 548] width 15 height 15
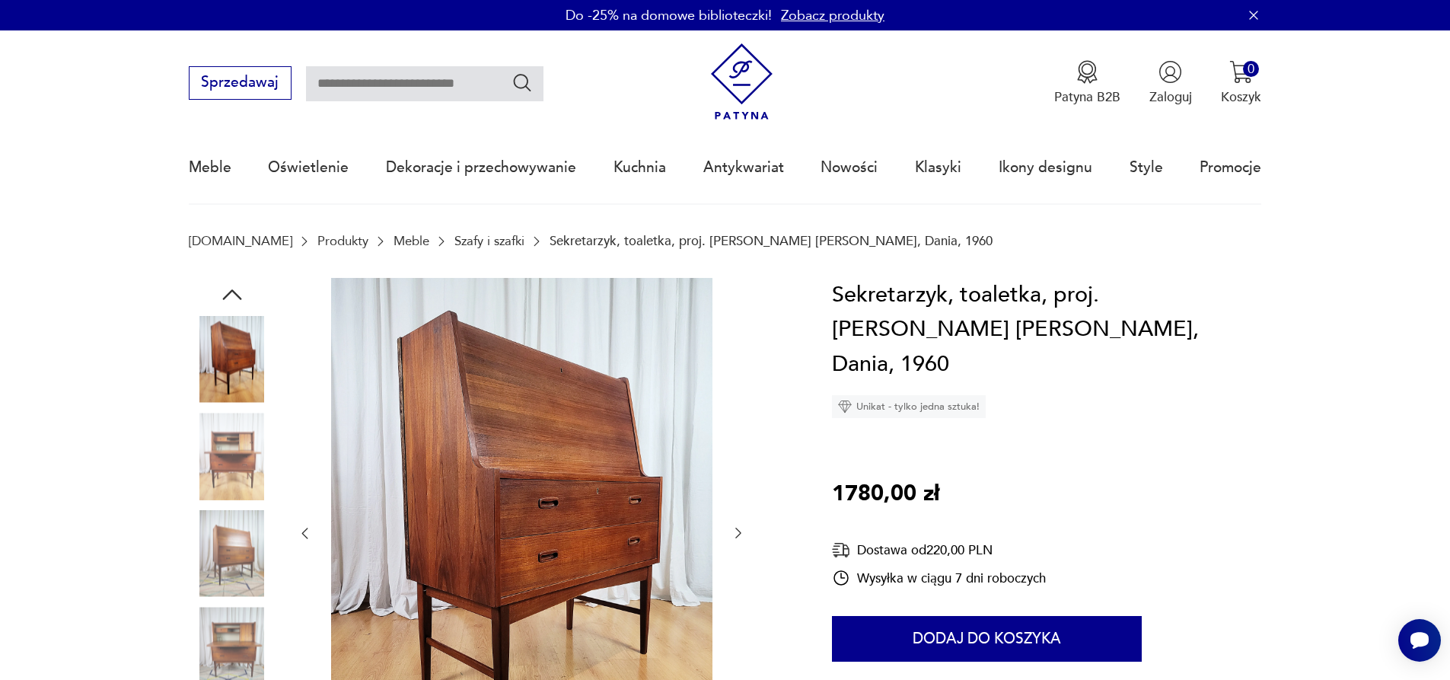
click at [742, 545] on div at bounding box center [521, 533] width 449 height 511
click at [737, 527] on icon "button" at bounding box center [738, 532] width 15 height 15
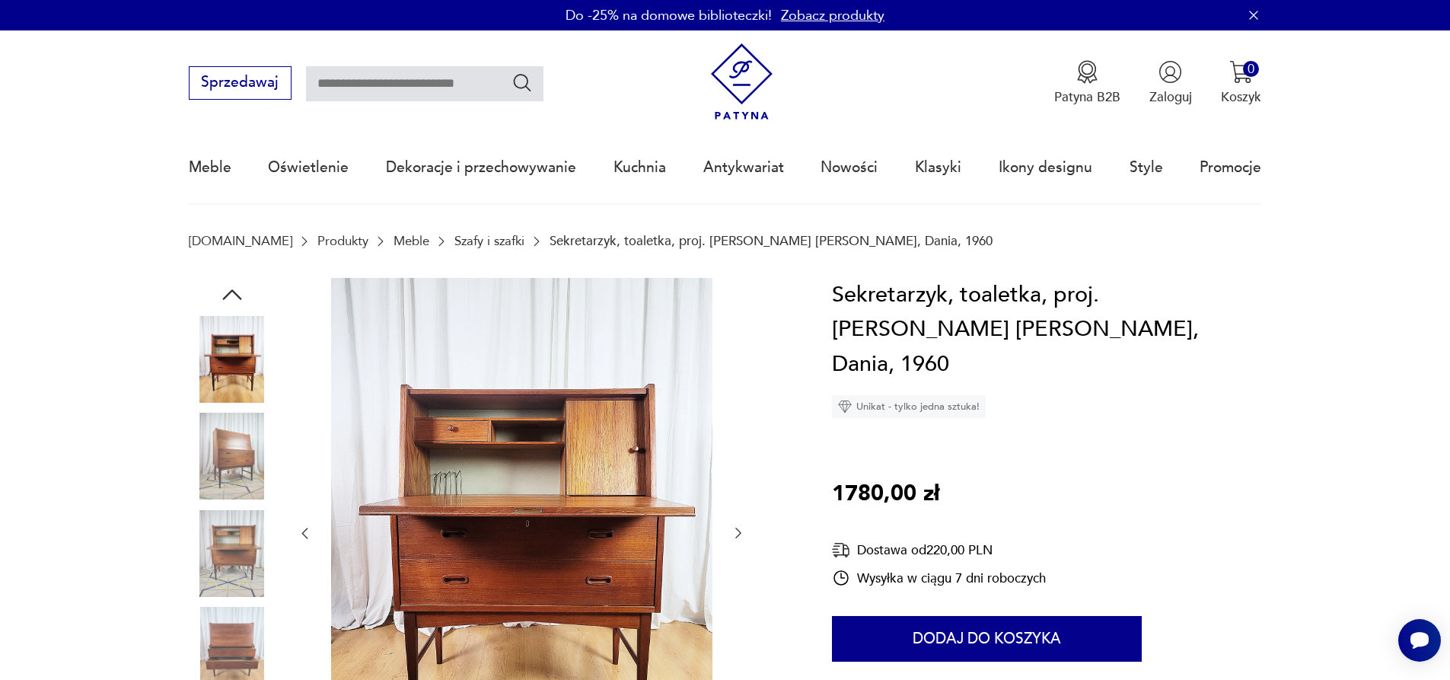
click at [737, 527] on icon "button" at bounding box center [738, 532] width 15 height 15
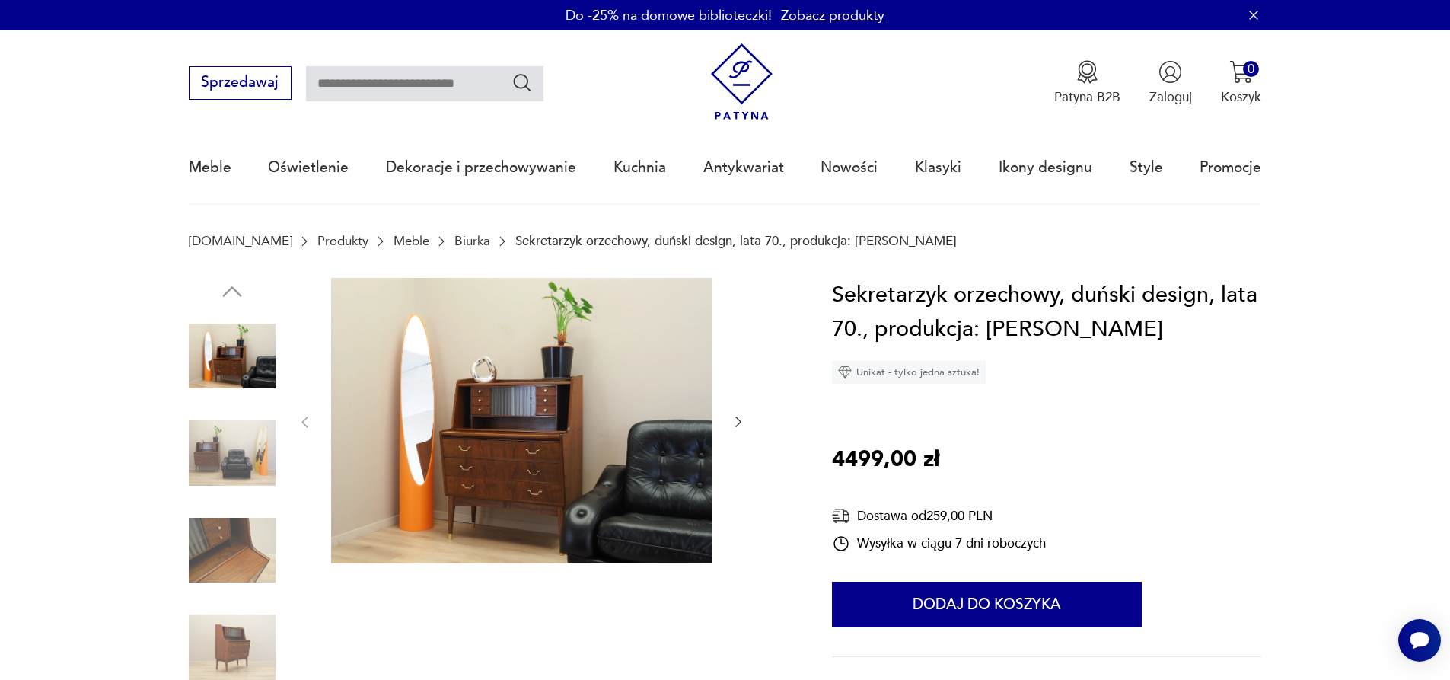
click at [738, 419] on icon "button" at bounding box center [738, 421] width 15 height 15
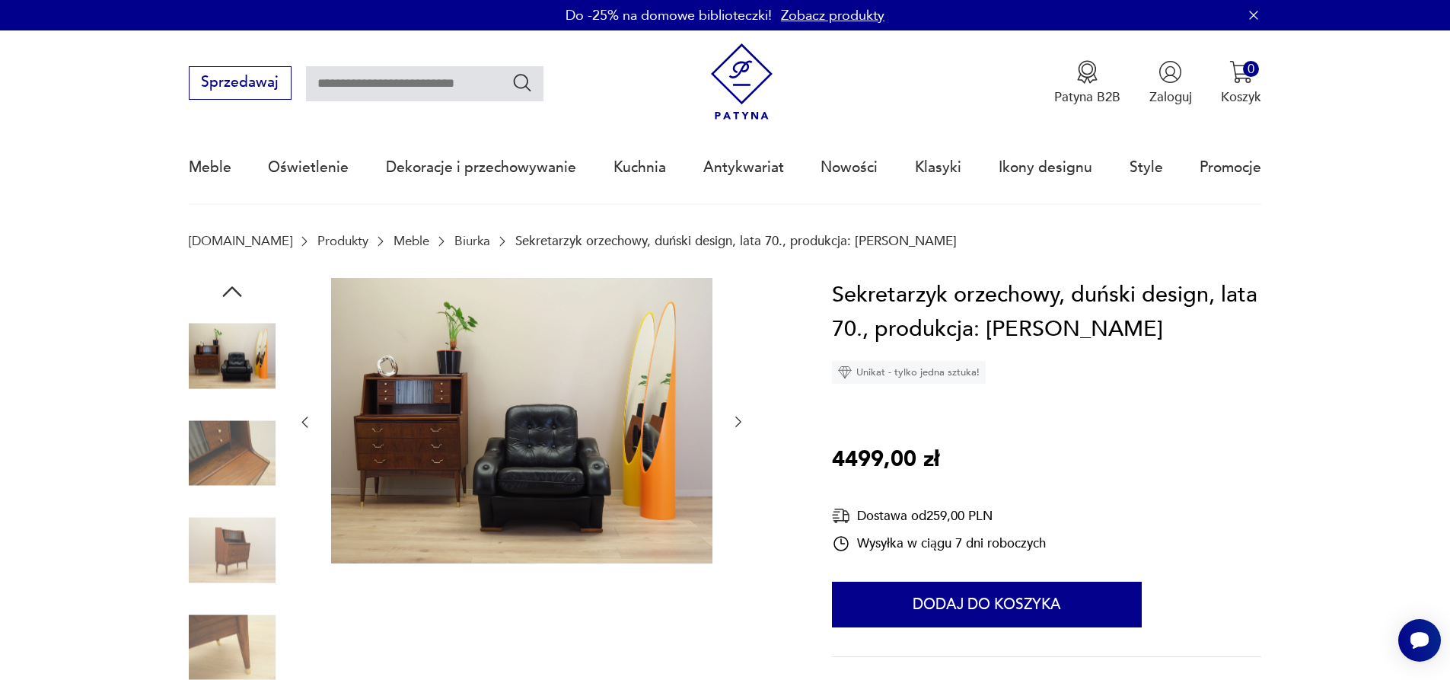
click at [738, 419] on icon "button" at bounding box center [738, 421] width 15 height 15
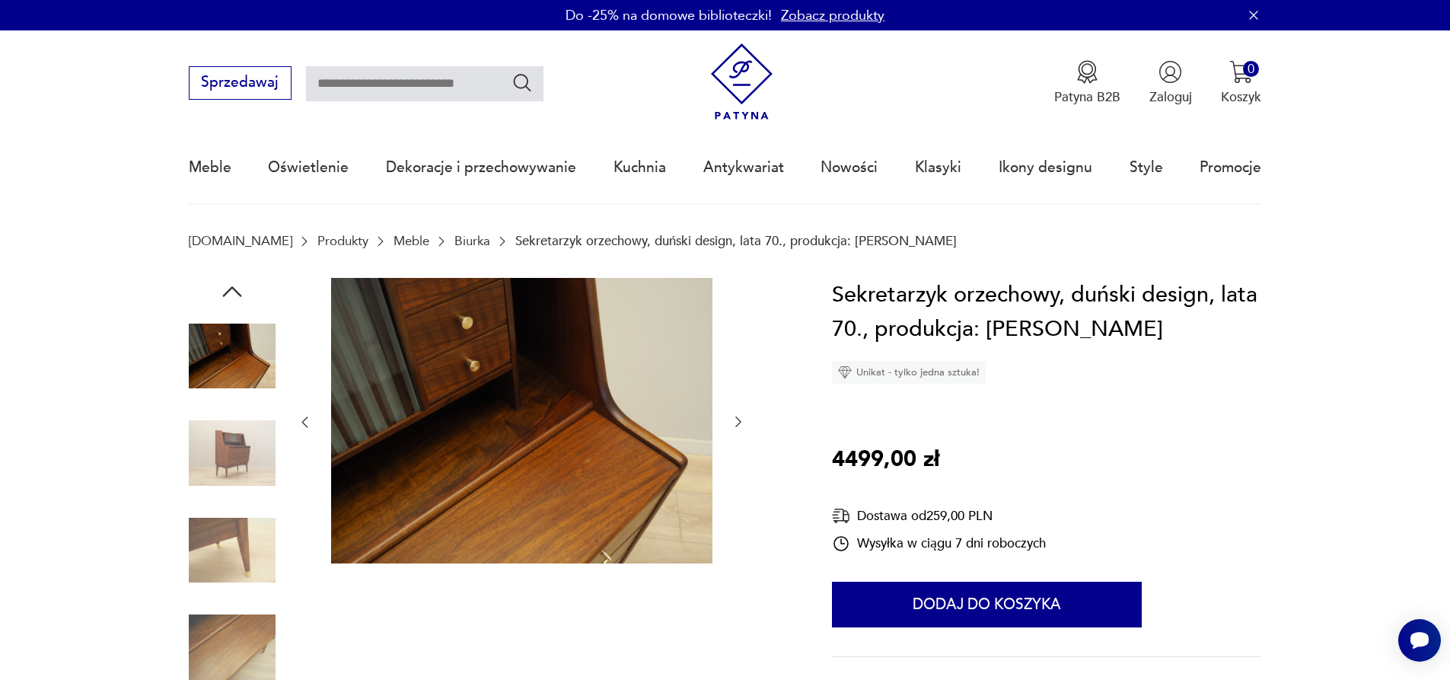
click at [738, 419] on icon "button" at bounding box center [738, 421] width 15 height 15
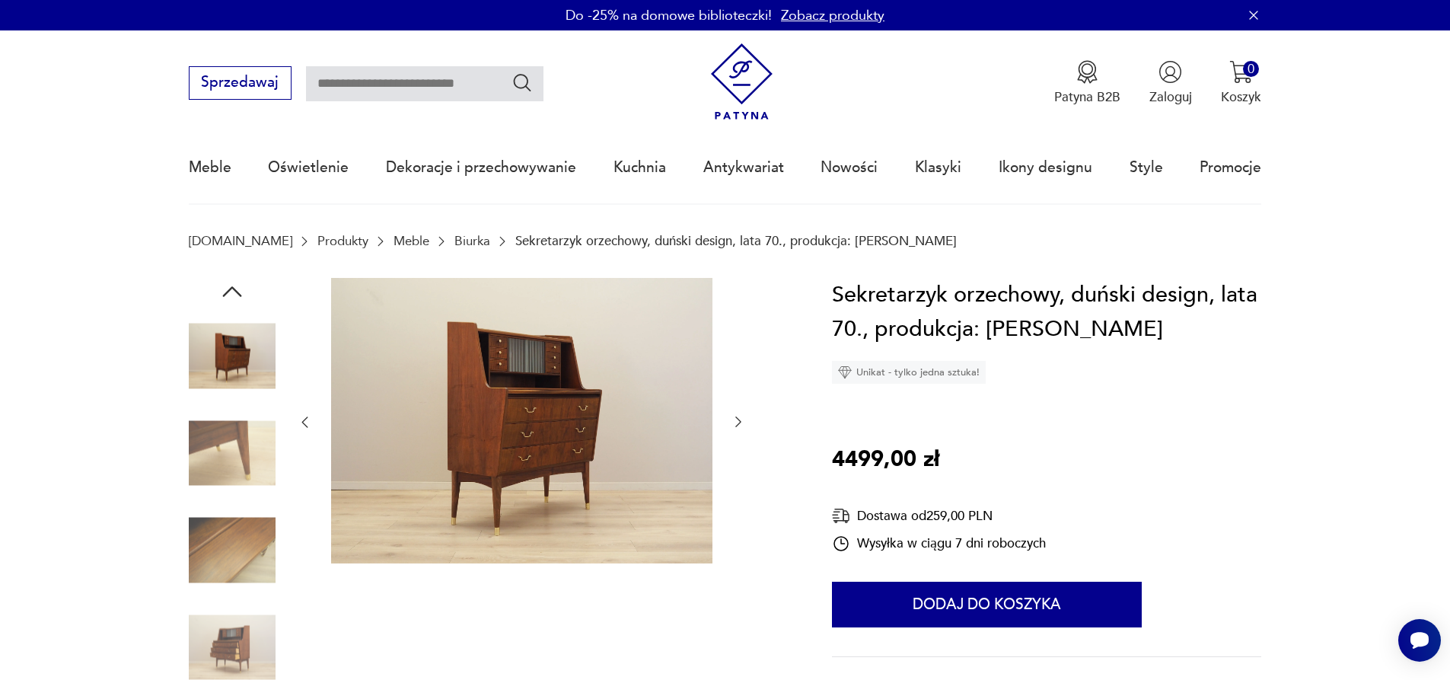
click at [738, 419] on icon "button" at bounding box center [738, 421] width 15 height 15
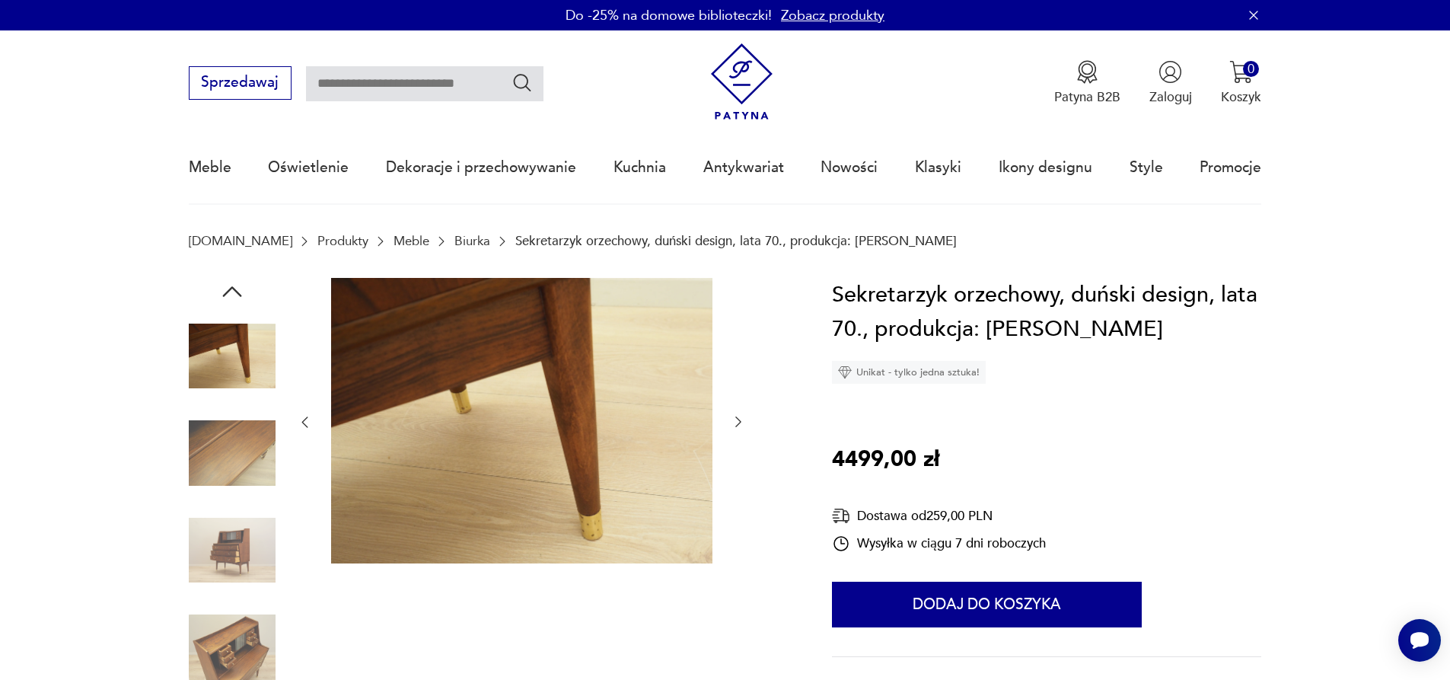
click at [738, 419] on icon "button" at bounding box center [738, 421] width 15 height 15
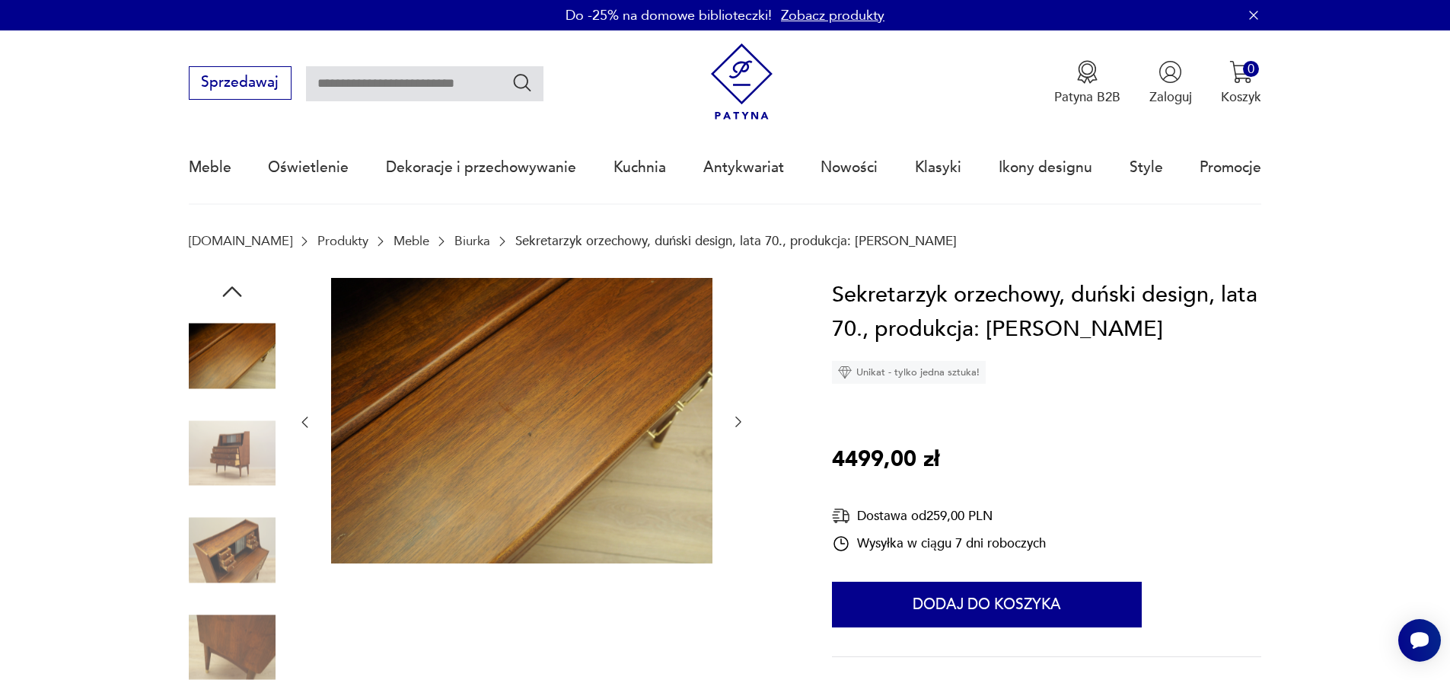
click at [738, 419] on icon "button" at bounding box center [738, 421] width 15 height 15
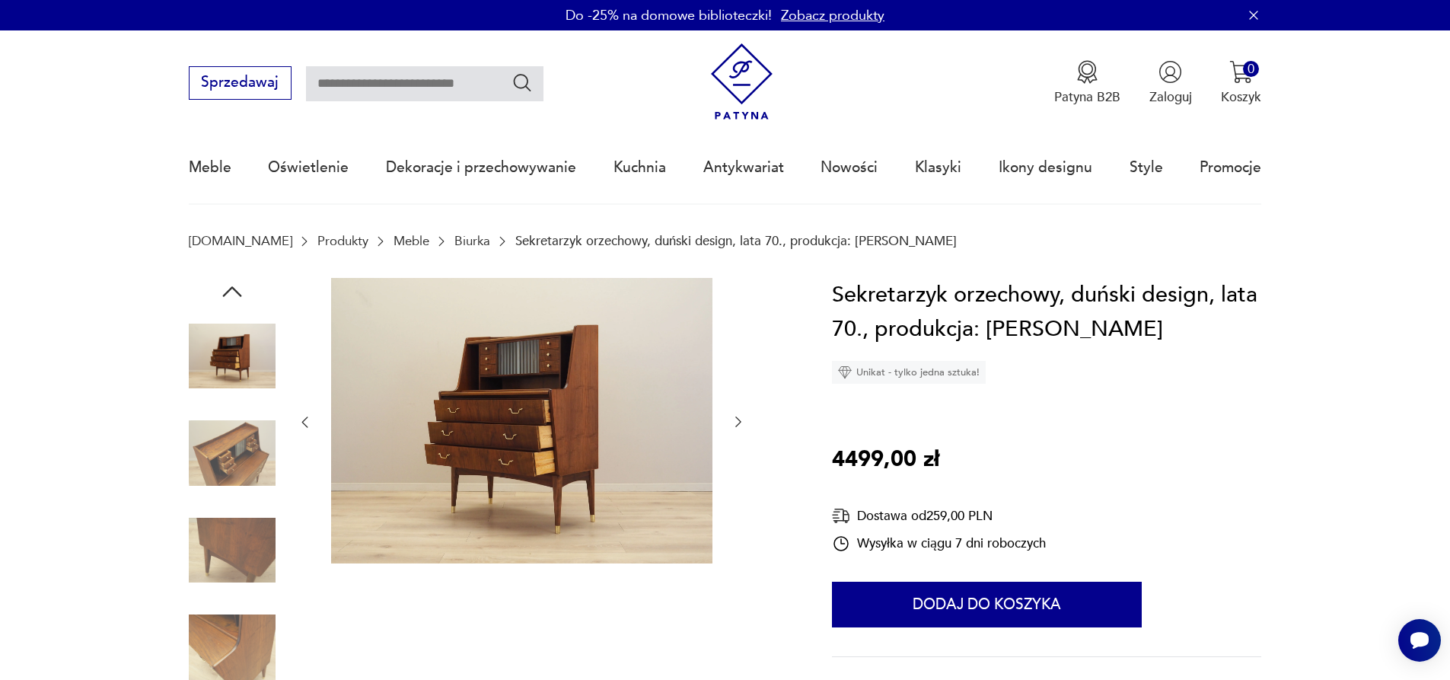
click at [738, 419] on icon "button" at bounding box center [738, 421] width 15 height 15
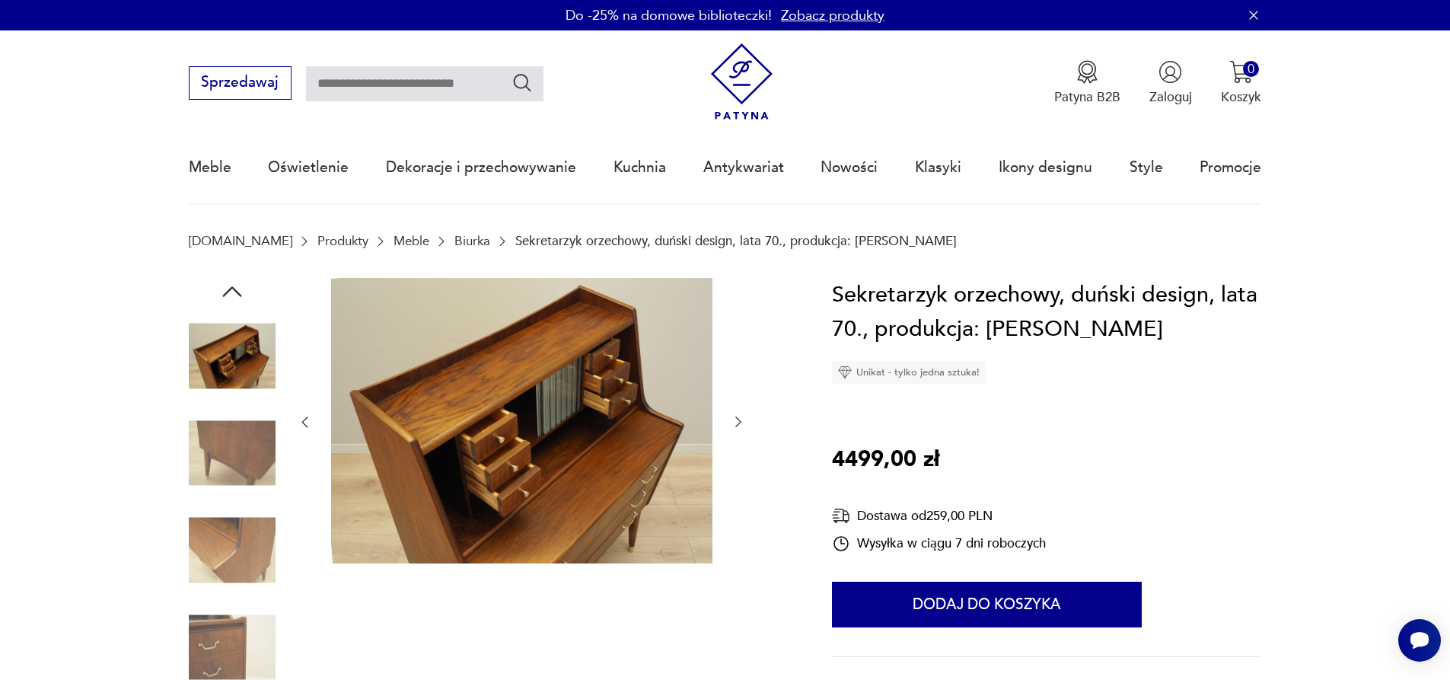
click at [738, 419] on icon "button" at bounding box center [738, 421] width 15 height 15
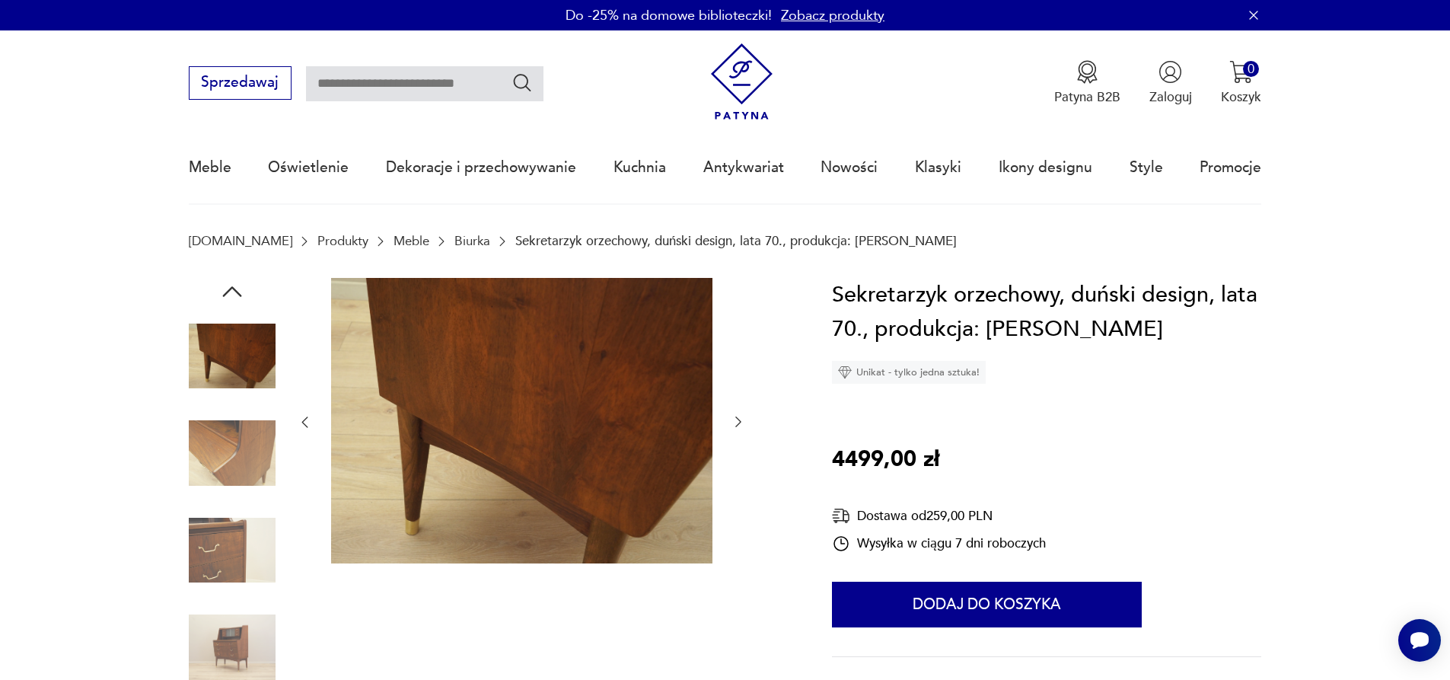
click at [738, 419] on icon "button" at bounding box center [738, 421] width 15 height 15
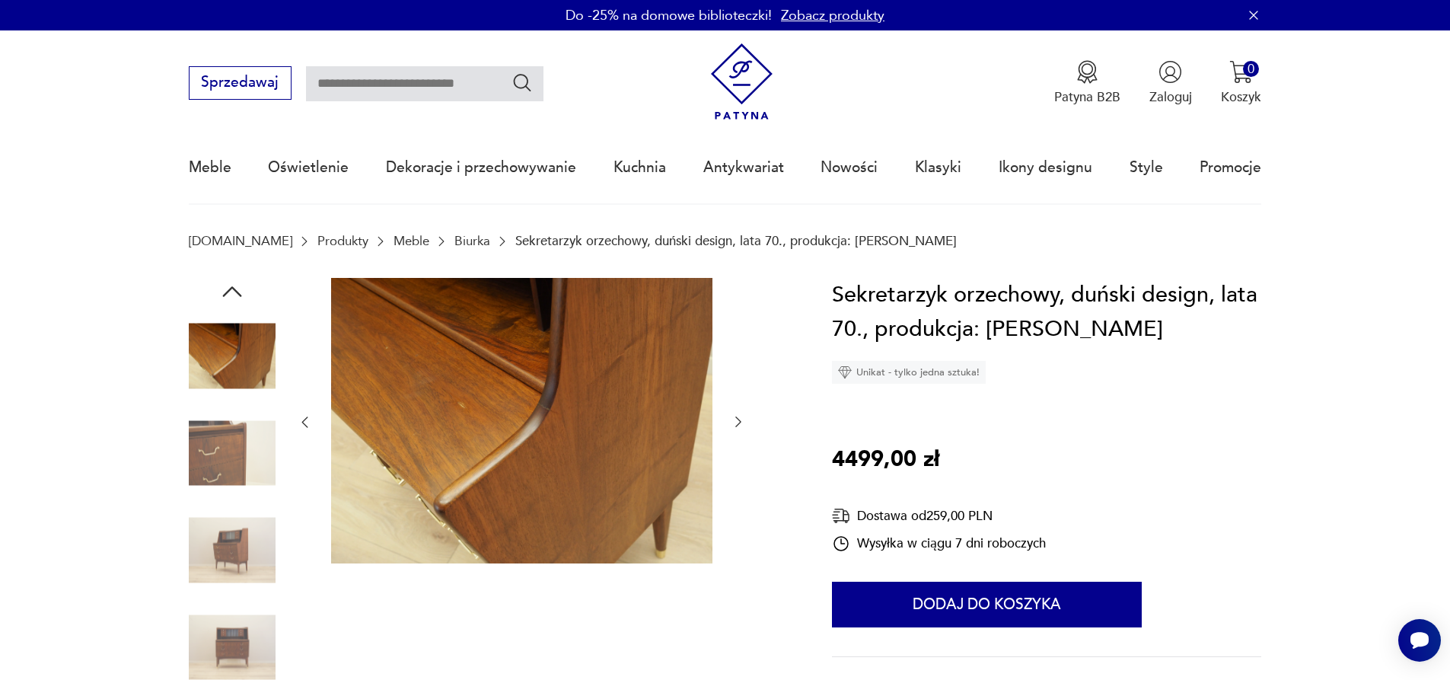
click at [738, 419] on icon "button" at bounding box center [738, 421] width 15 height 15
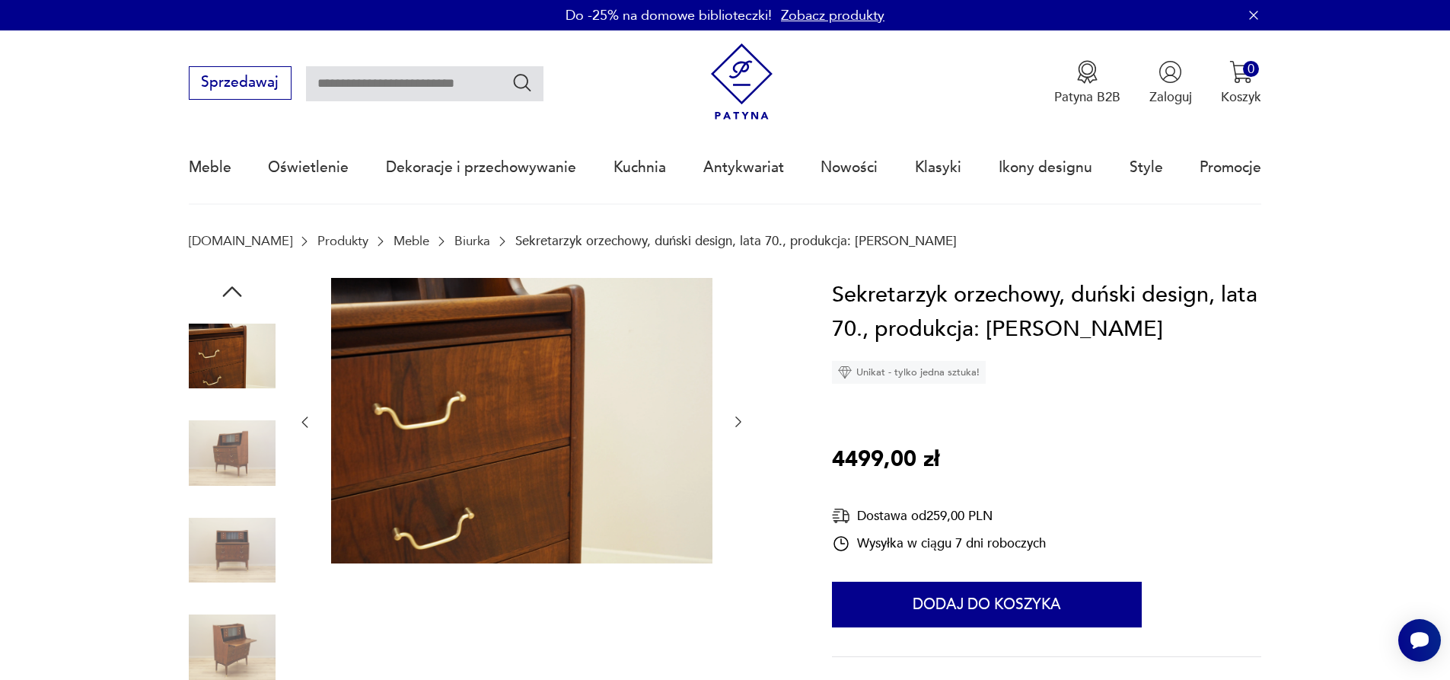
click at [738, 419] on icon "button" at bounding box center [738, 421] width 15 height 15
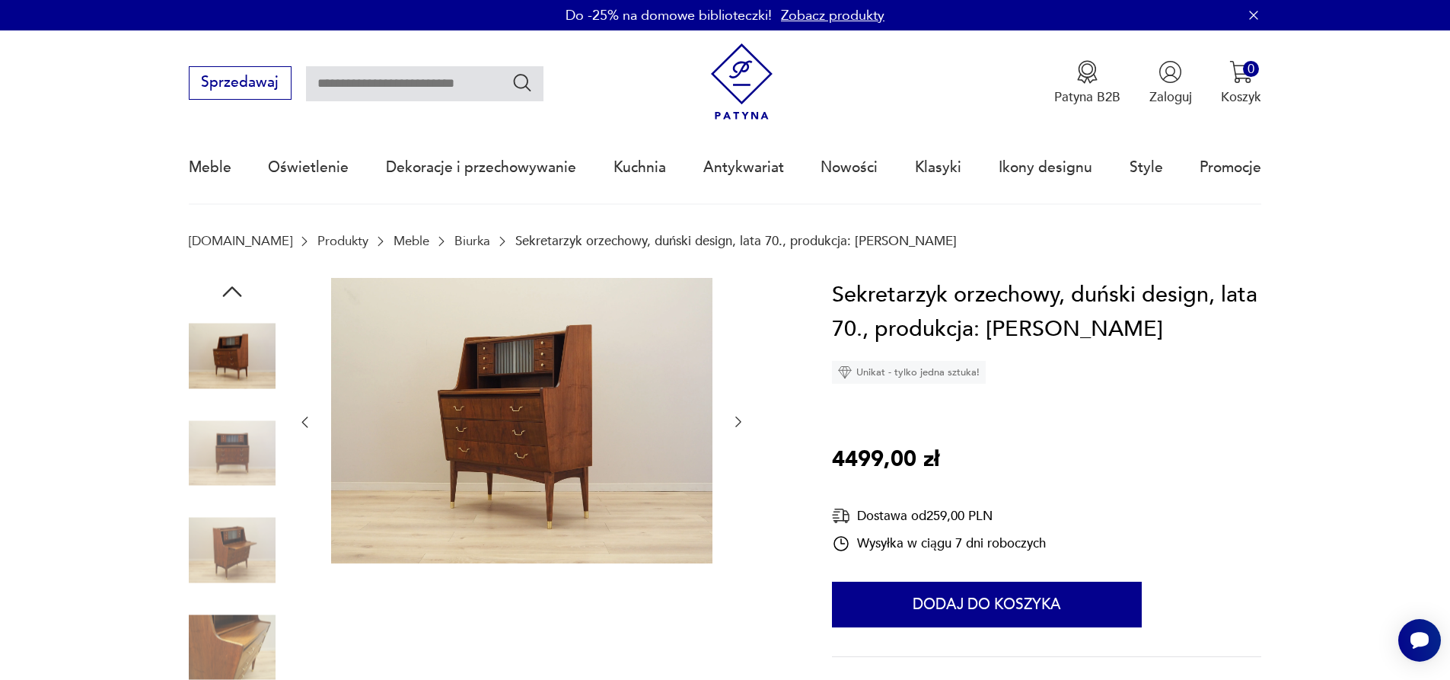
click at [738, 419] on icon "button" at bounding box center [738, 421] width 15 height 15
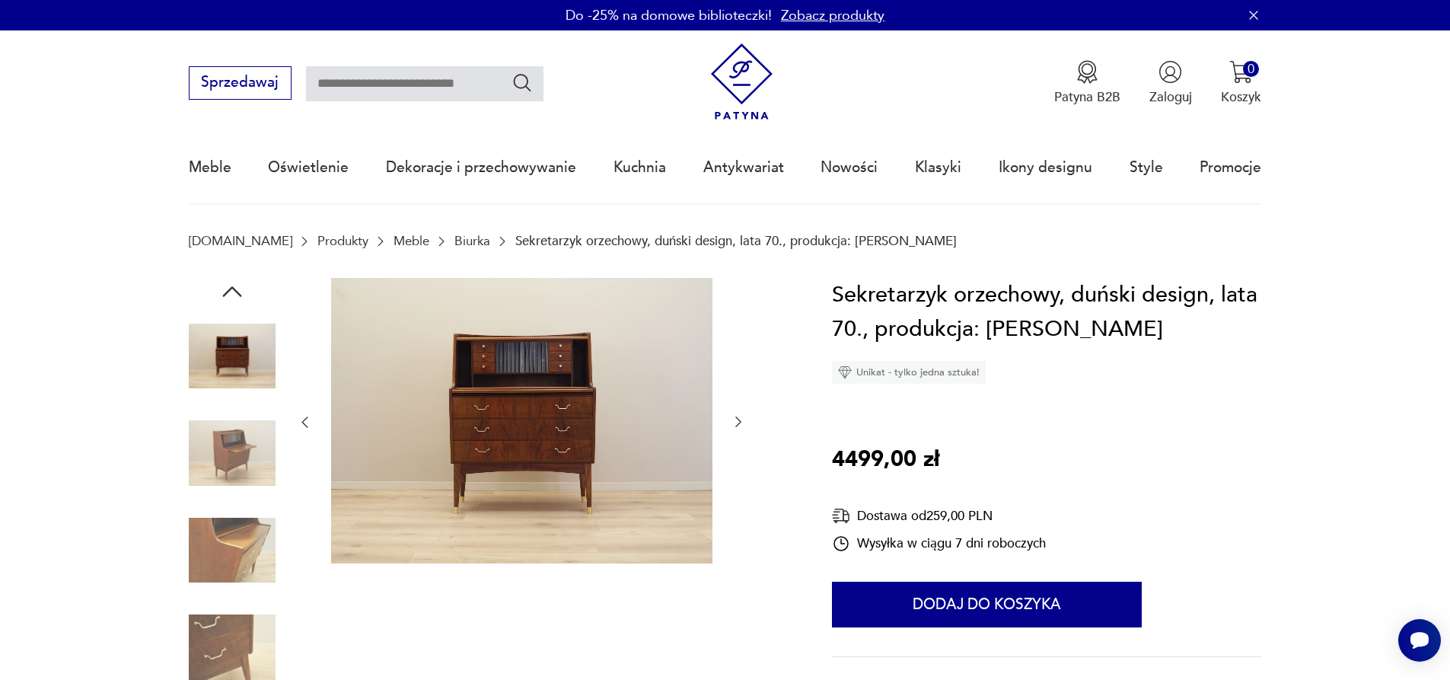
click at [738, 419] on icon "button" at bounding box center [738, 421] width 15 height 15
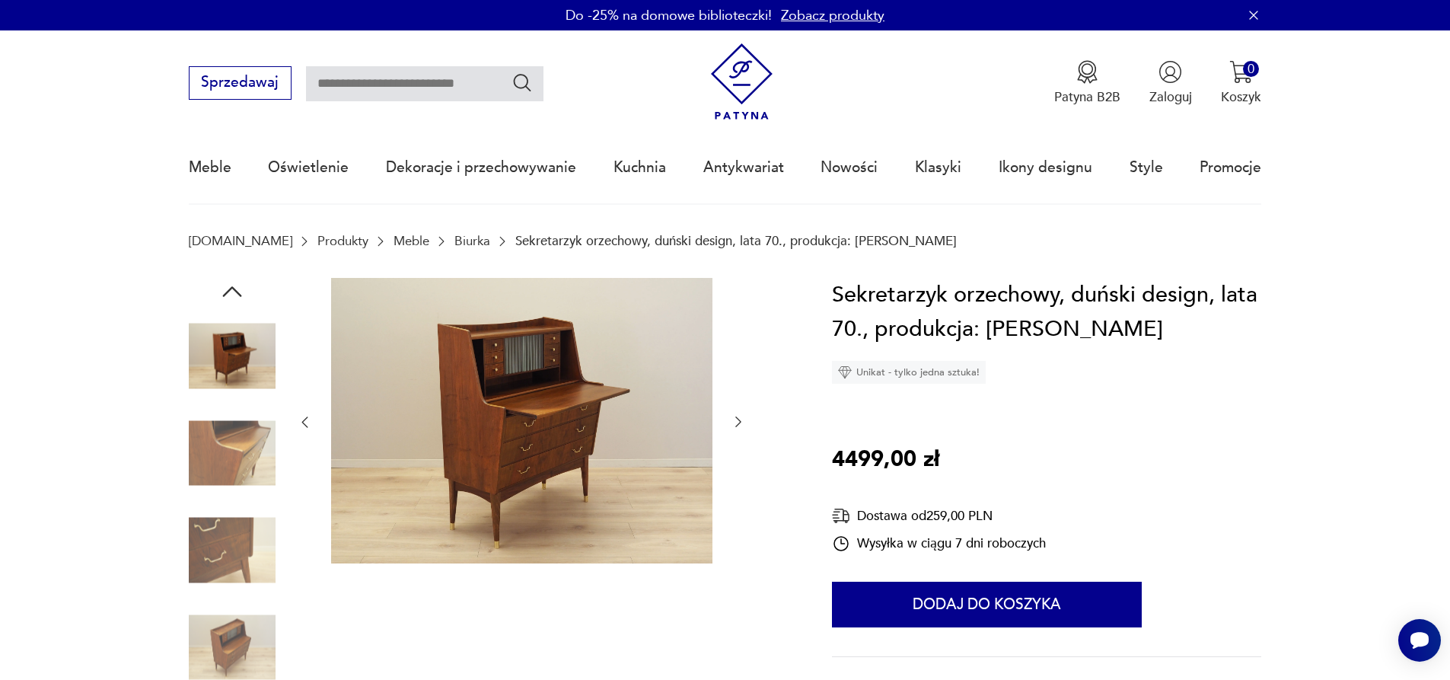
click at [738, 419] on icon "button" at bounding box center [738, 421] width 15 height 15
